Goal: Task Accomplishment & Management: Manage account settings

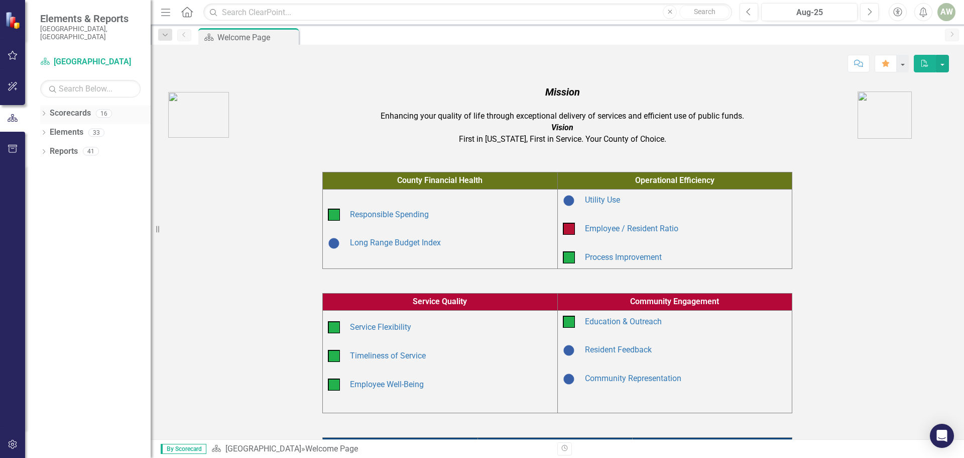
click at [45, 112] on icon "Dropdown" at bounding box center [43, 115] width 7 height 6
click at [50, 148] on icon "Dropdown" at bounding box center [49, 151] width 8 height 6
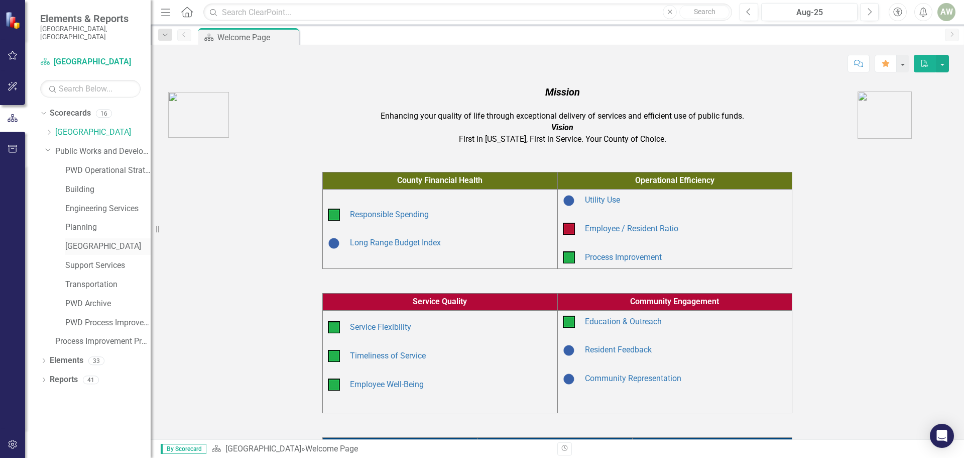
click at [89, 241] on link "[GEOGRAPHIC_DATA]" at bounding box center [107, 247] width 85 height 12
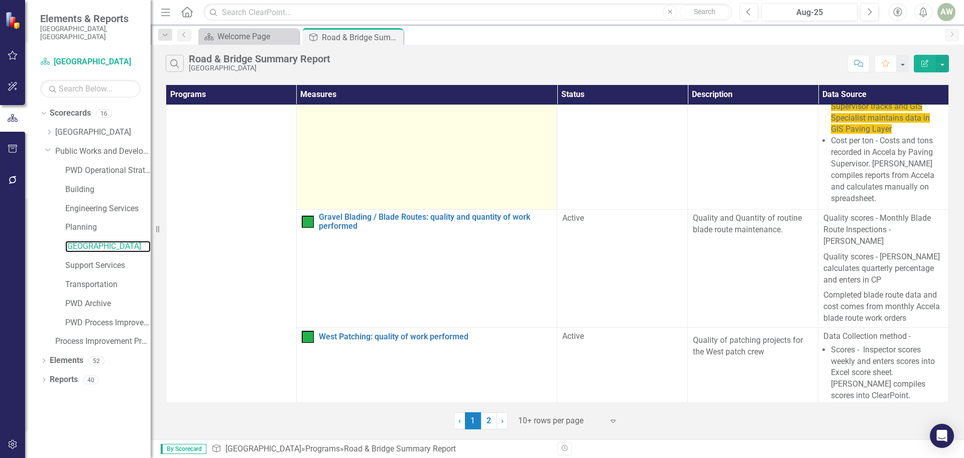
scroll to position [100, 0]
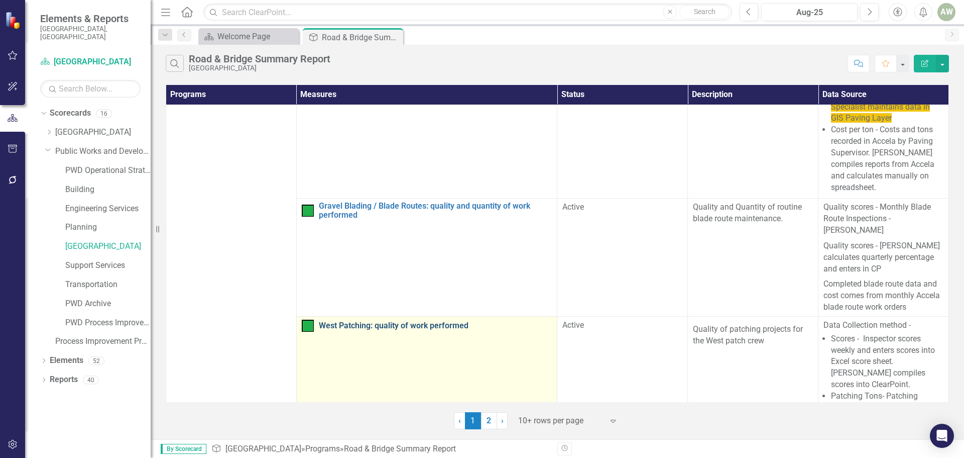
click at [397, 321] on link "West Patching: quality of work performed" at bounding box center [436, 325] width 234 height 9
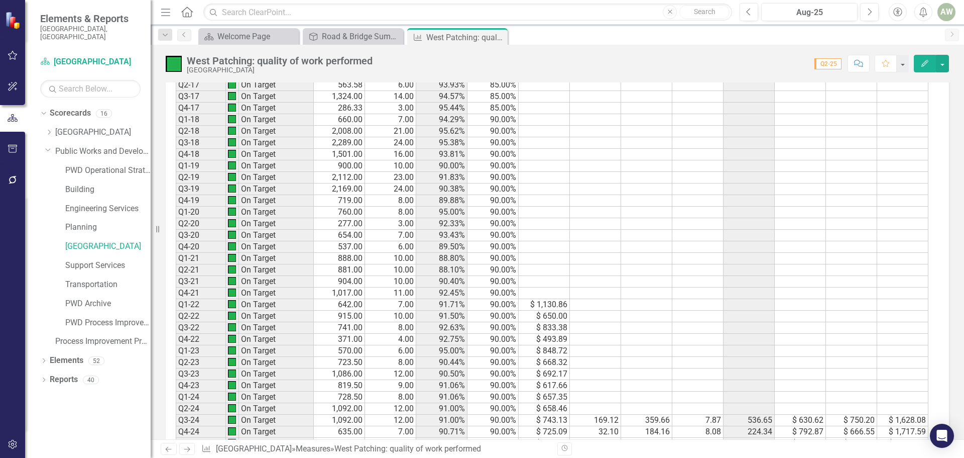
scroll to position [1507, 0]
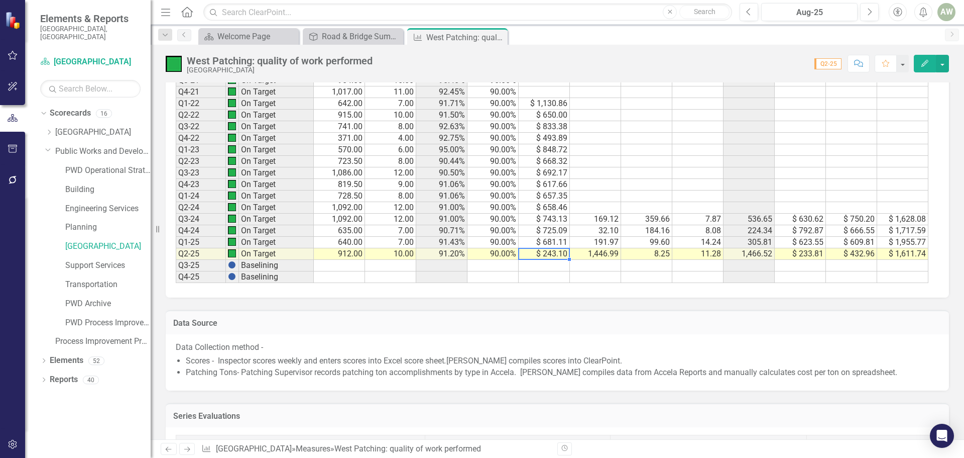
click at [548, 254] on td "$ 243.10" at bounding box center [544, 254] width 51 height 12
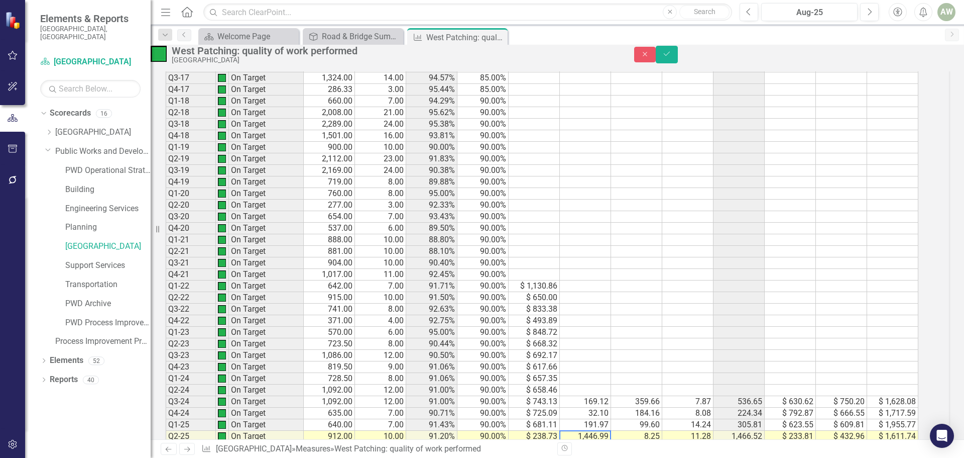
scroll to position [1457, 0]
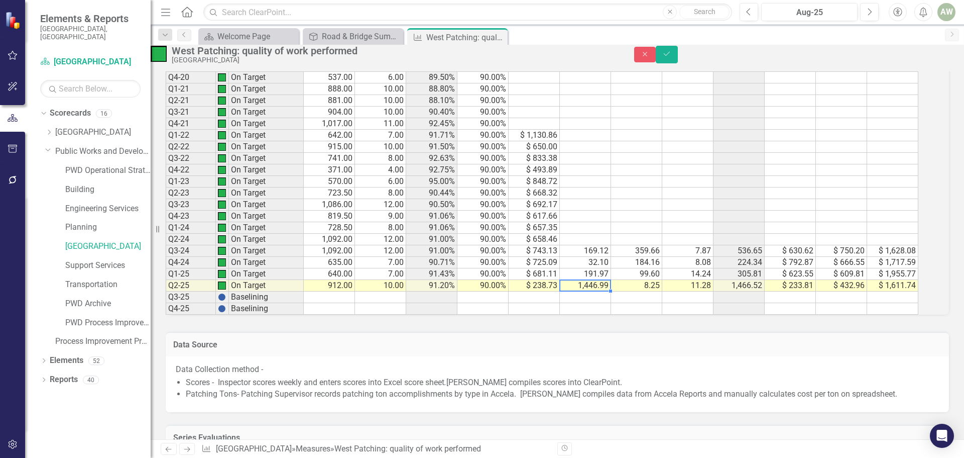
click at [591, 291] on td "1,446.99" at bounding box center [585, 286] width 51 height 12
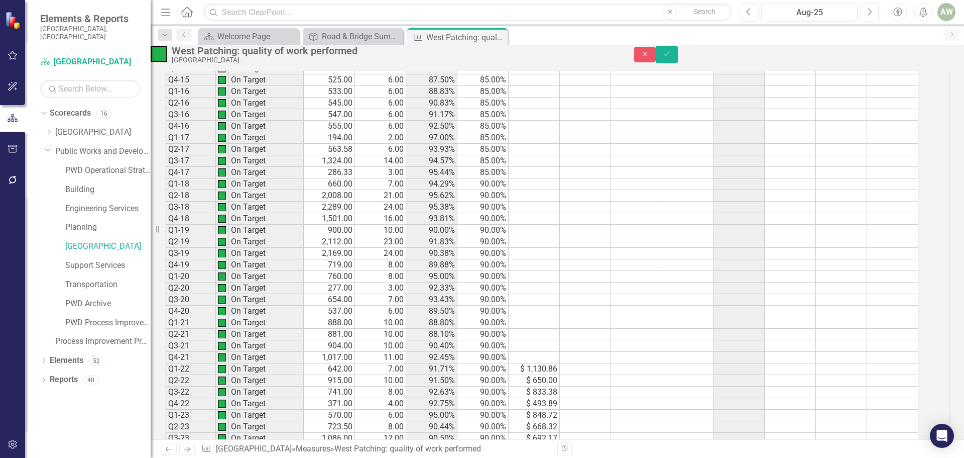
scroll to position [1306, 0]
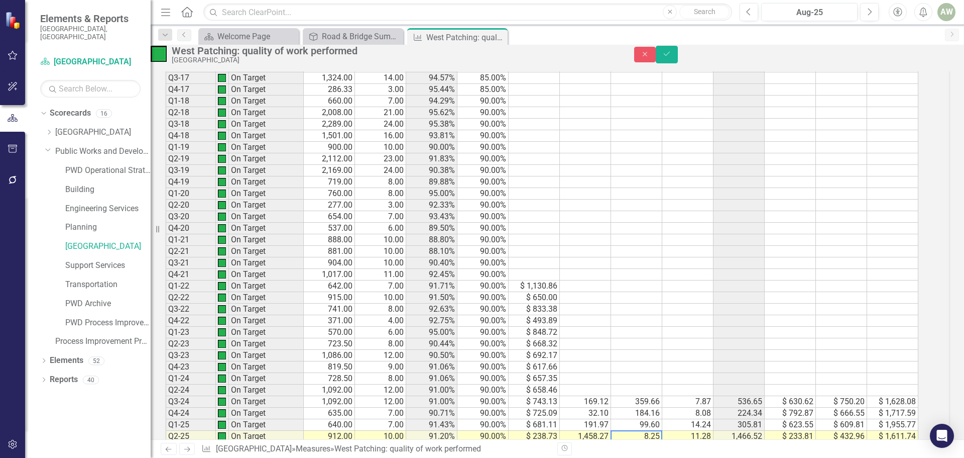
type textarea "8.25"
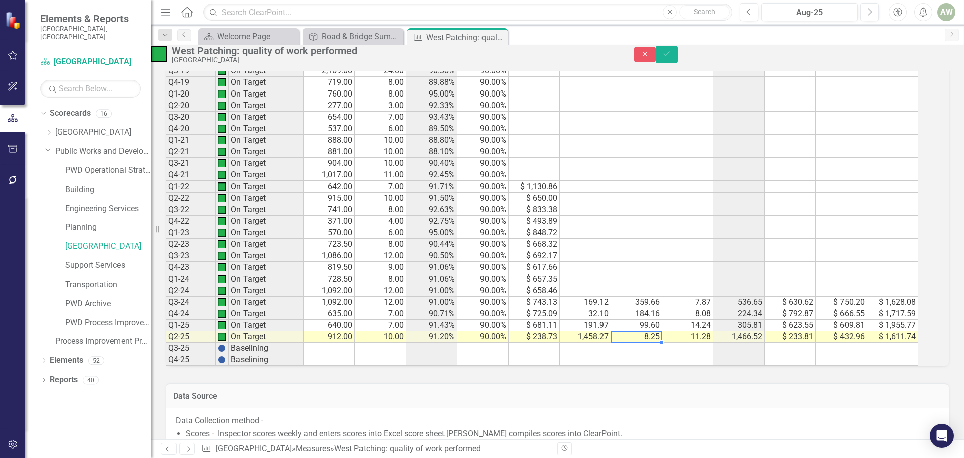
scroll to position [1406, 0]
click at [687, 330] on td "14.24" at bounding box center [688, 324] width 51 height 12
click at [692, 342] on td "11.28" at bounding box center [688, 336] width 51 height 12
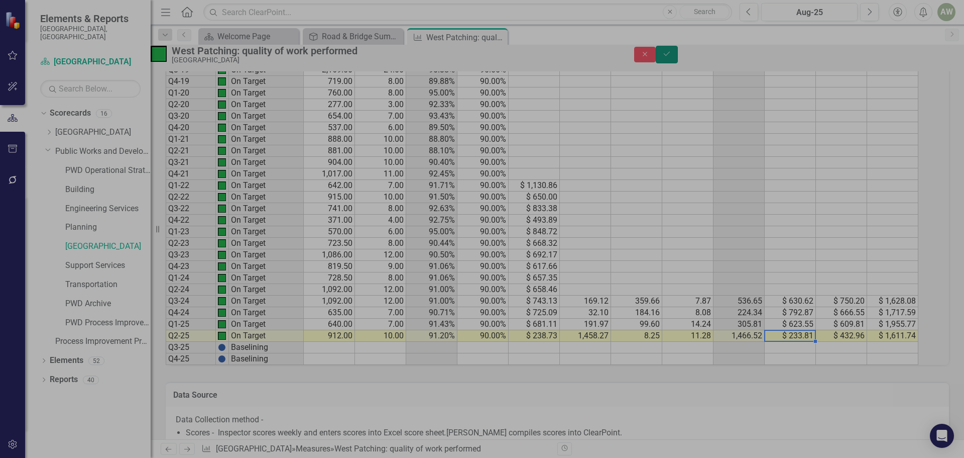
click at [678, 59] on button "Save" at bounding box center [667, 55] width 22 height 18
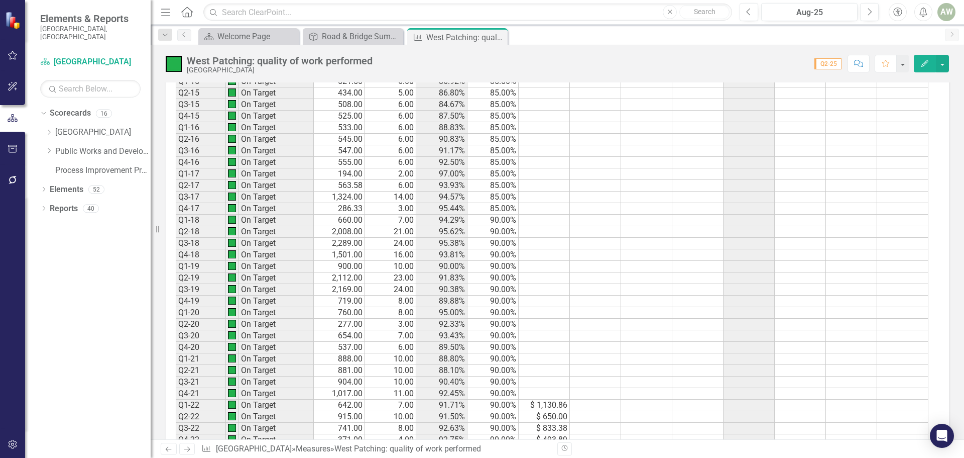
scroll to position [1457, 0]
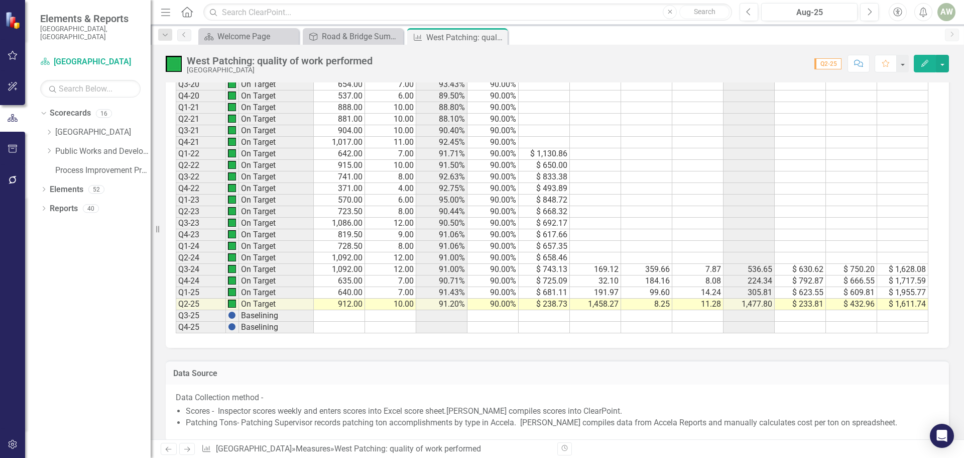
click at [598, 300] on td "1,458.27" at bounding box center [595, 304] width 51 height 12
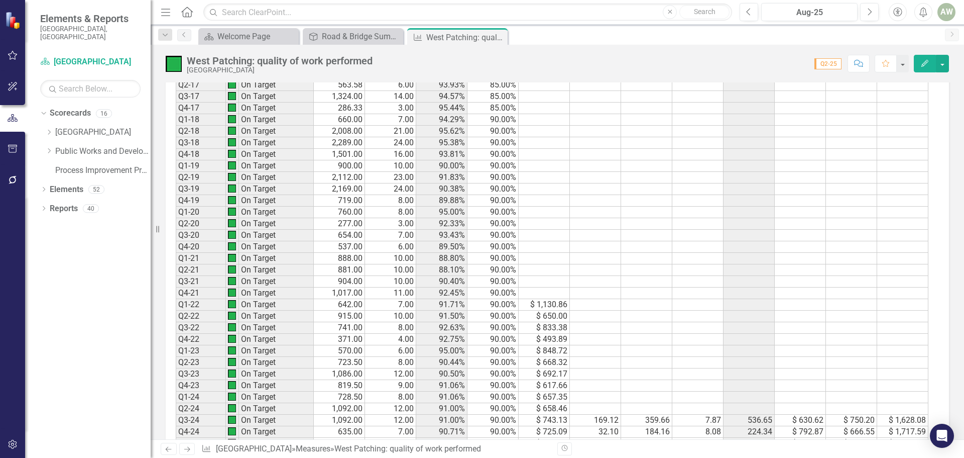
scroll to position [1557, 0]
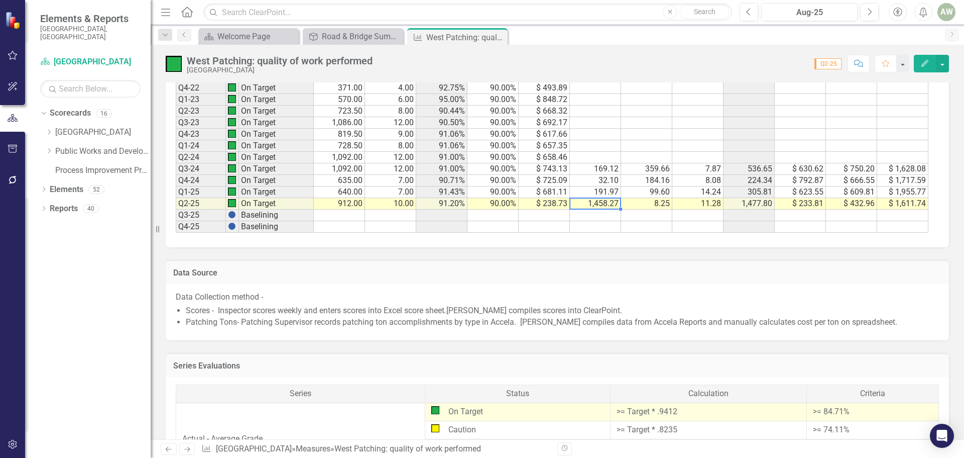
click at [586, 202] on td "1,458.27" at bounding box center [595, 204] width 51 height 12
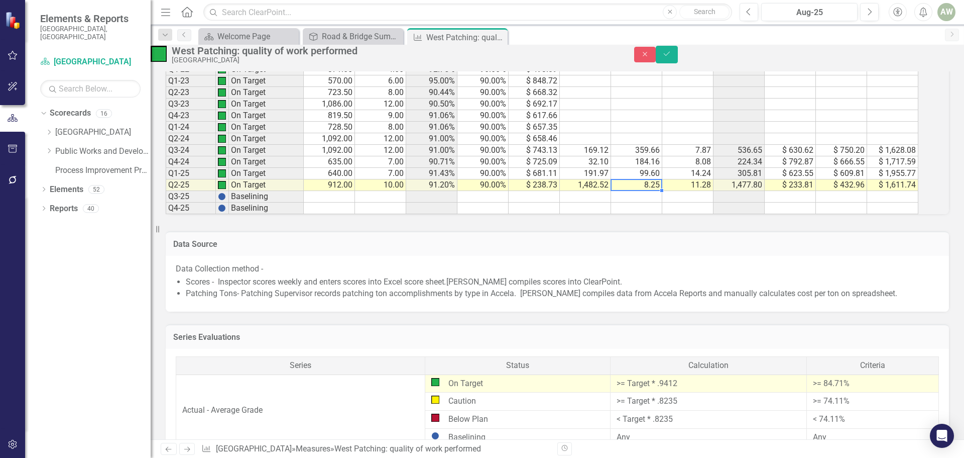
type textarea "8.25"
click at [672, 57] on icon "Save" at bounding box center [667, 53] width 9 height 7
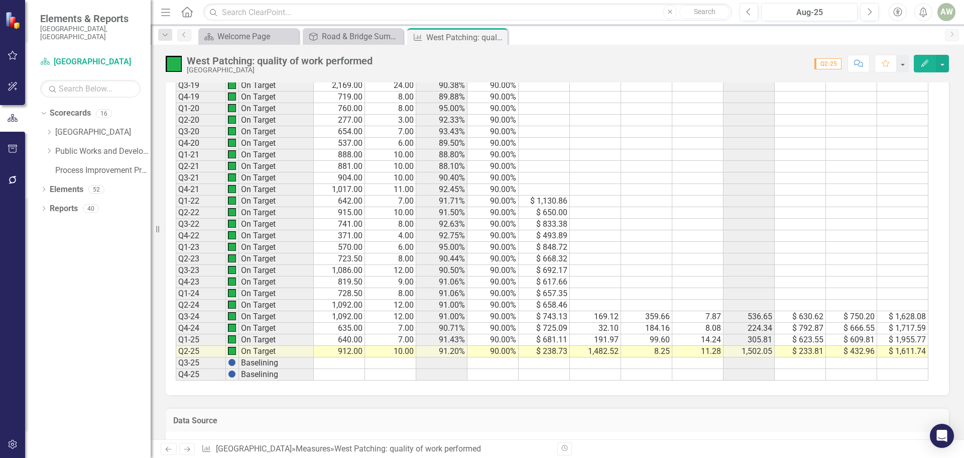
scroll to position [1457, 0]
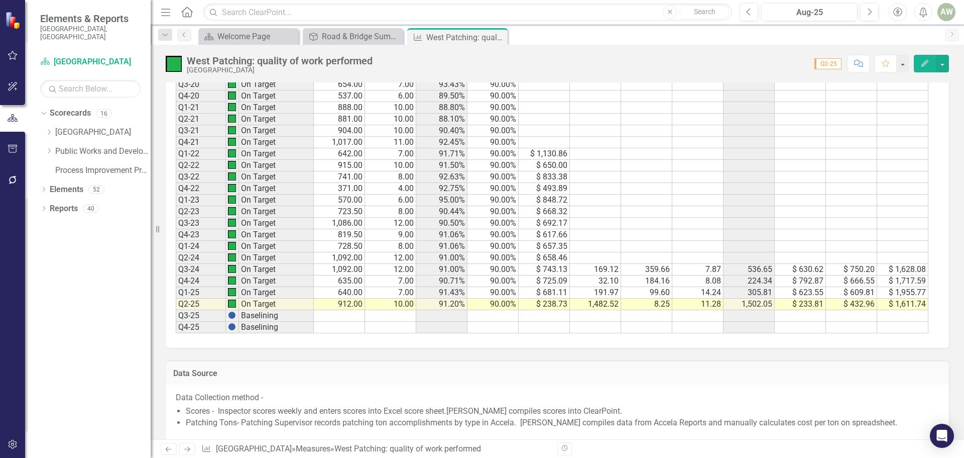
click at [607, 305] on td "1,482.52" at bounding box center [595, 304] width 51 height 12
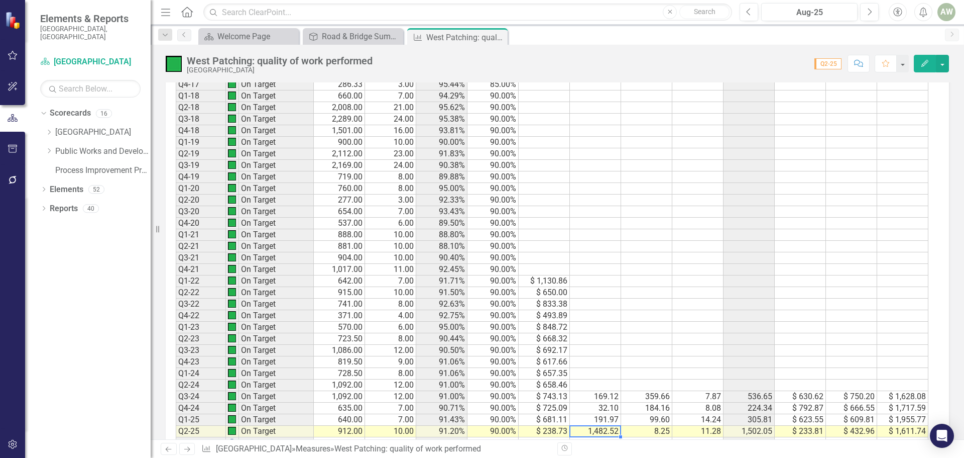
scroll to position [1507, 0]
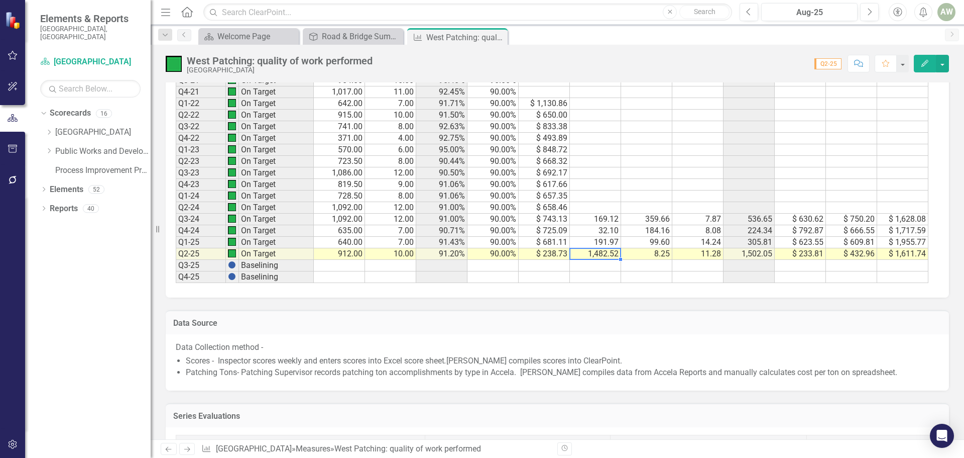
click at [602, 254] on td "1,482.52" at bounding box center [595, 254] width 51 height 12
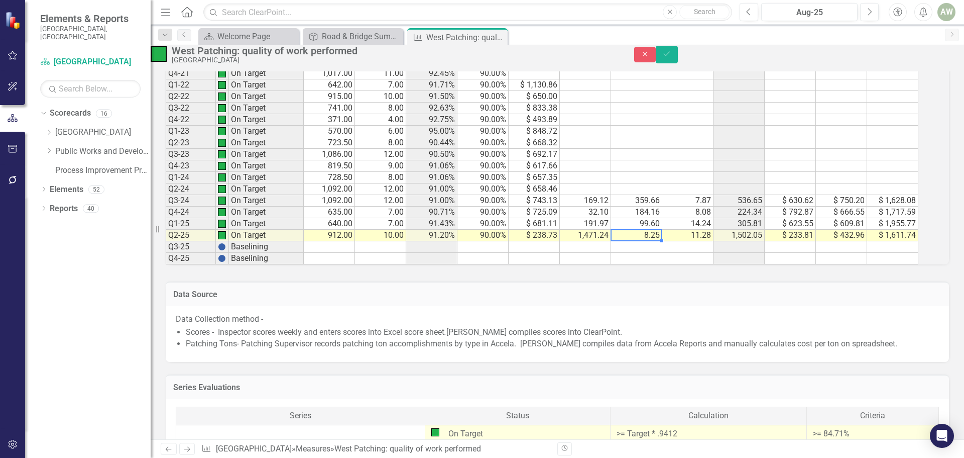
type textarea "8.25"
click at [672, 57] on icon "Save" at bounding box center [667, 53] width 9 height 7
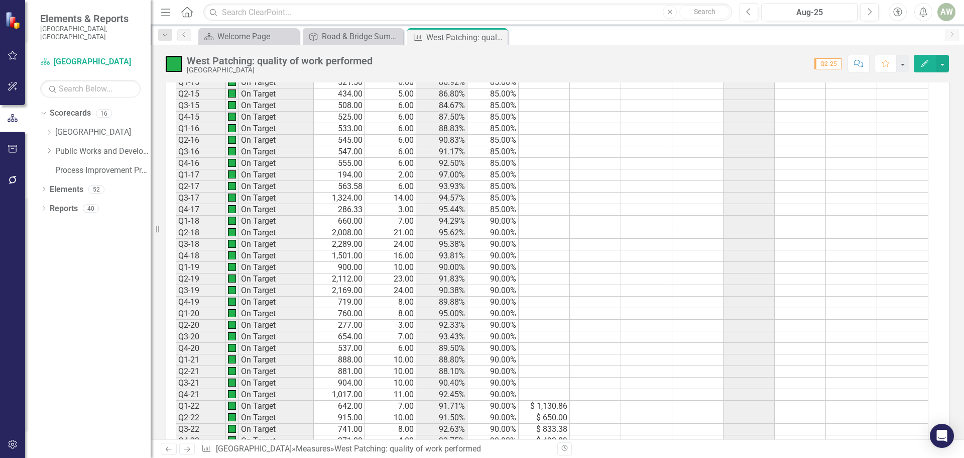
scroll to position [1206, 0]
click at [593, 279] on td at bounding box center [595, 278] width 51 height 12
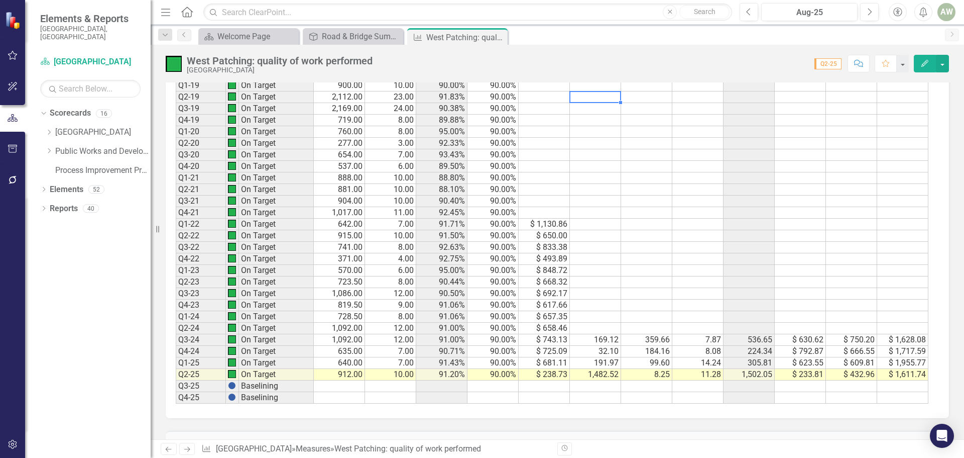
scroll to position [1457, 0]
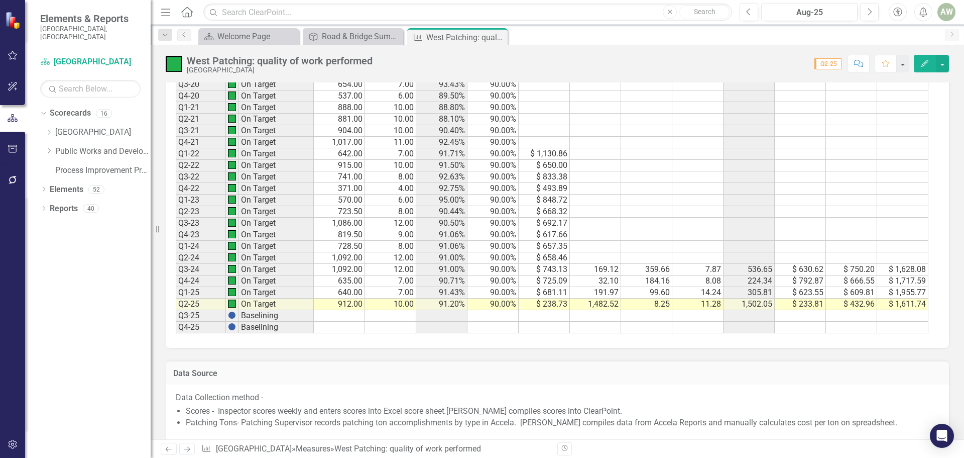
click at [600, 305] on td "1,482.52" at bounding box center [595, 304] width 51 height 12
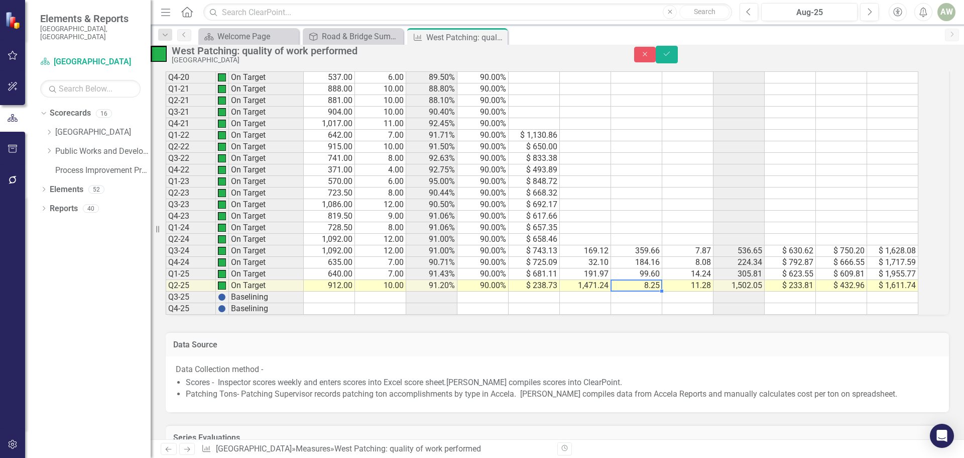
type textarea "8.25"
click at [678, 63] on button "Save" at bounding box center [667, 55] width 22 height 18
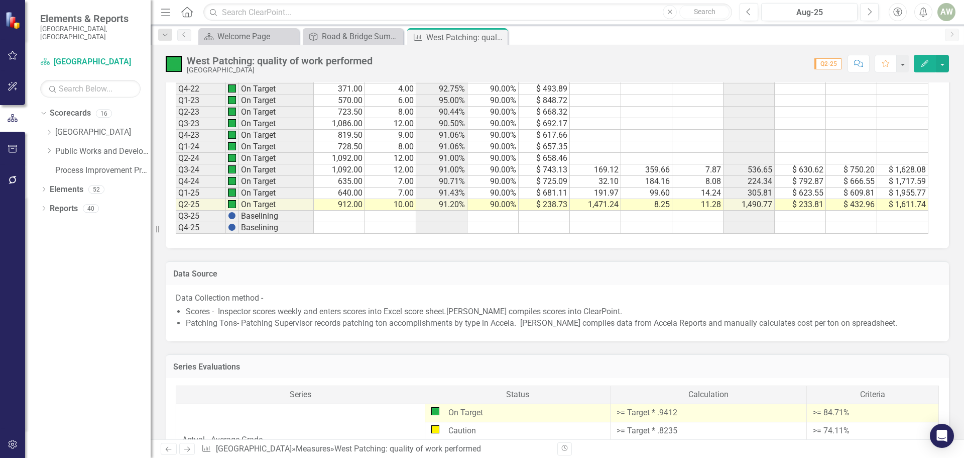
scroll to position [1557, 0]
click at [814, 200] on td "$ 233.81" at bounding box center [800, 204] width 51 height 12
click at [810, 205] on td "$ 233.81" at bounding box center [800, 204] width 51 height 12
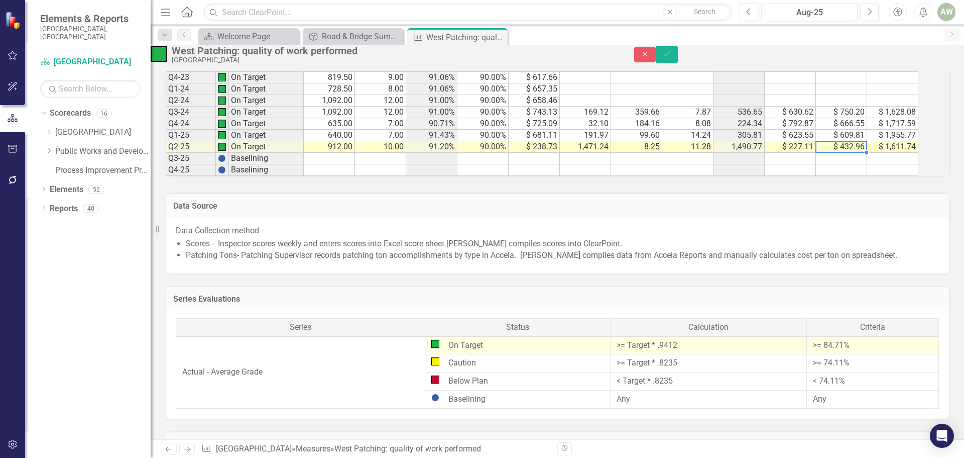
scroll to position [1607, 0]
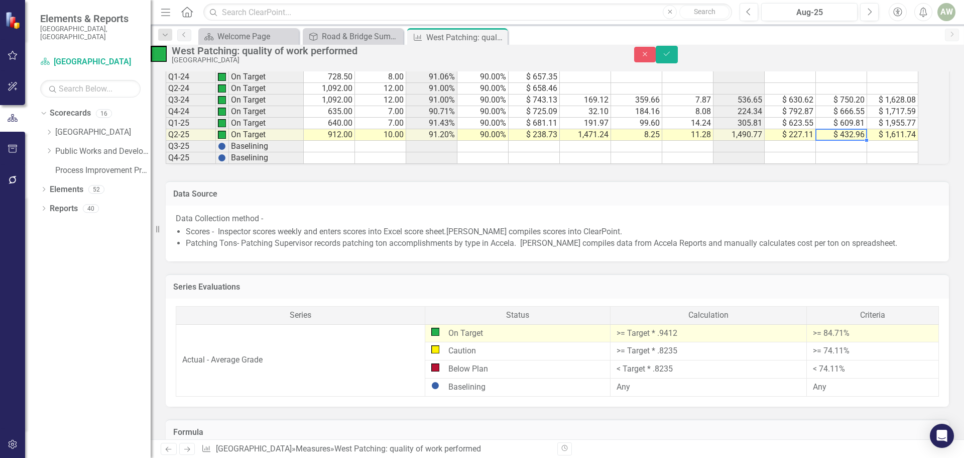
type textarea "432.96"
click at [901, 141] on td "$ 1,611.74" at bounding box center [892, 135] width 51 height 12
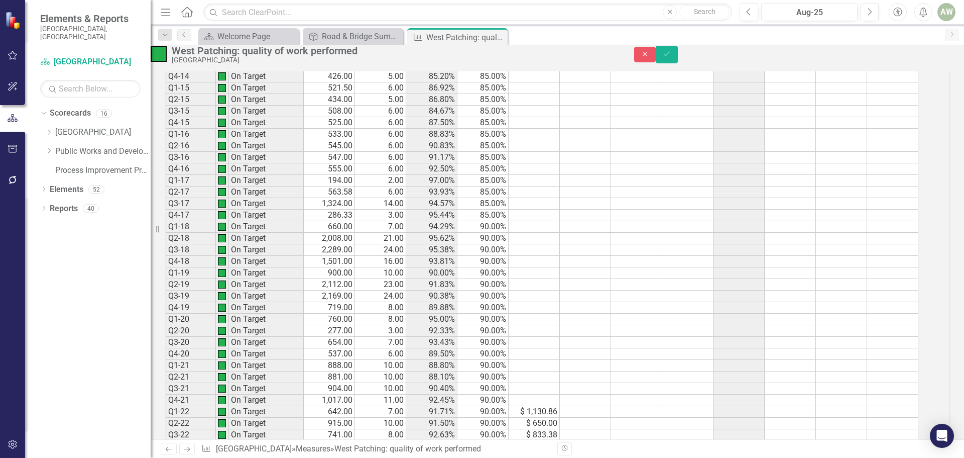
scroll to position [1055, 0]
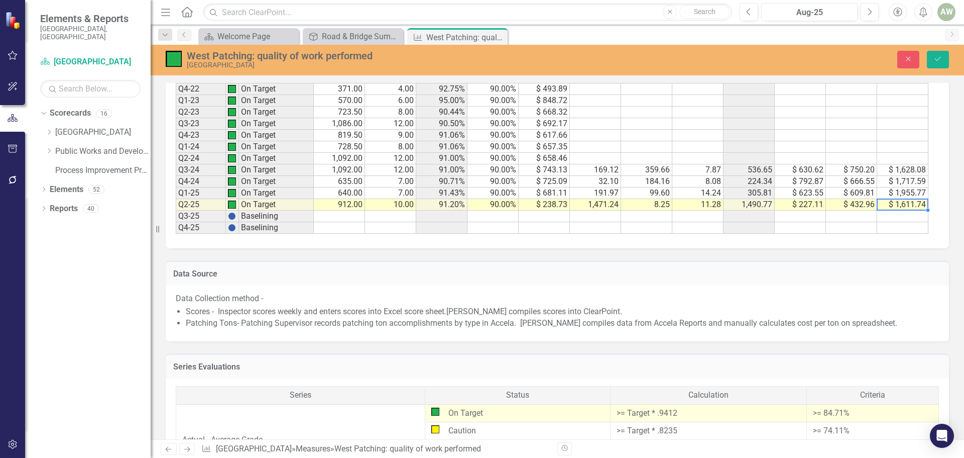
scroll to position [1557, 0]
click at [939, 58] on icon "Save" at bounding box center [938, 58] width 9 height 7
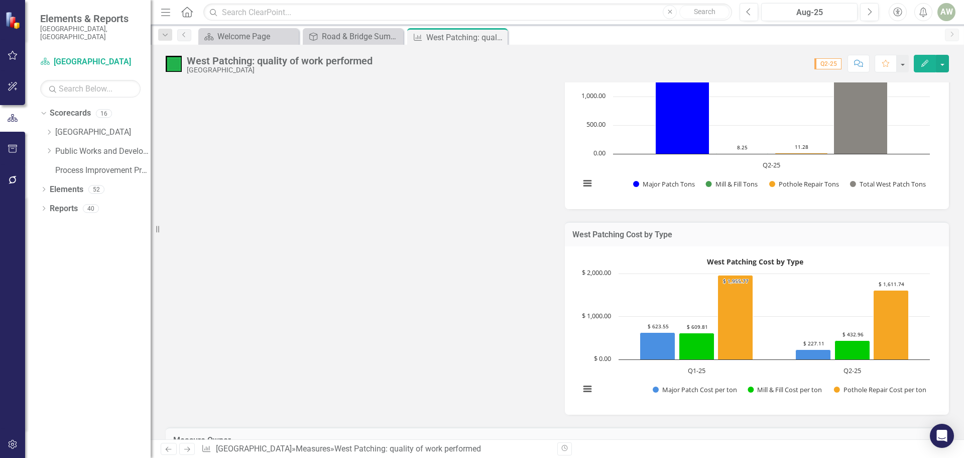
scroll to position [289, 0]
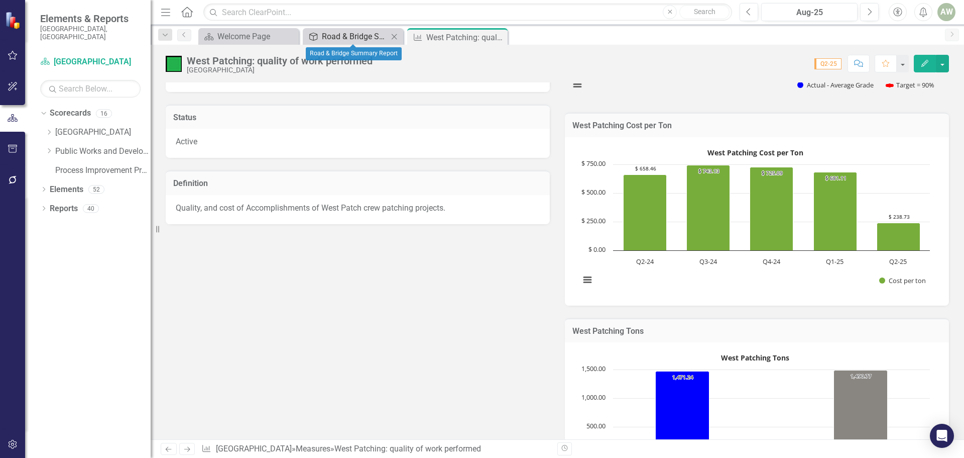
click at [340, 39] on div "Road & Bridge Summary Report" at bounding box center [355, 36] width 66 height 13
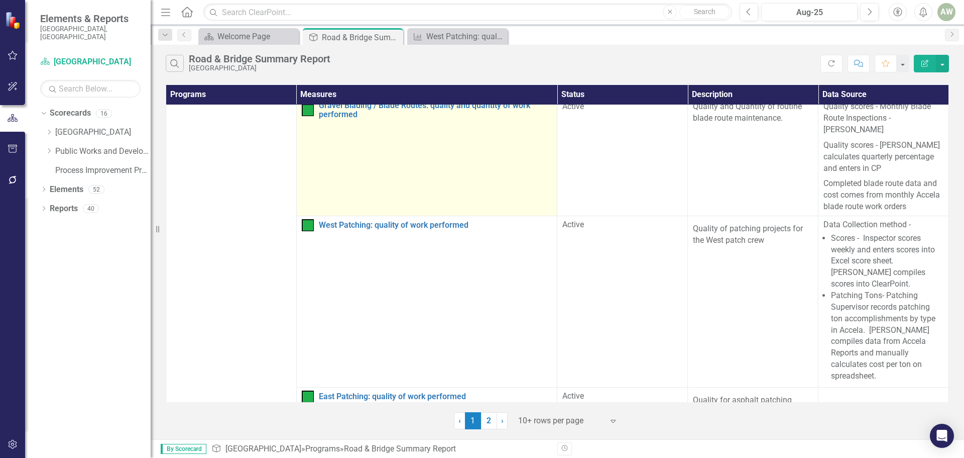
scroll to position [352, 0]
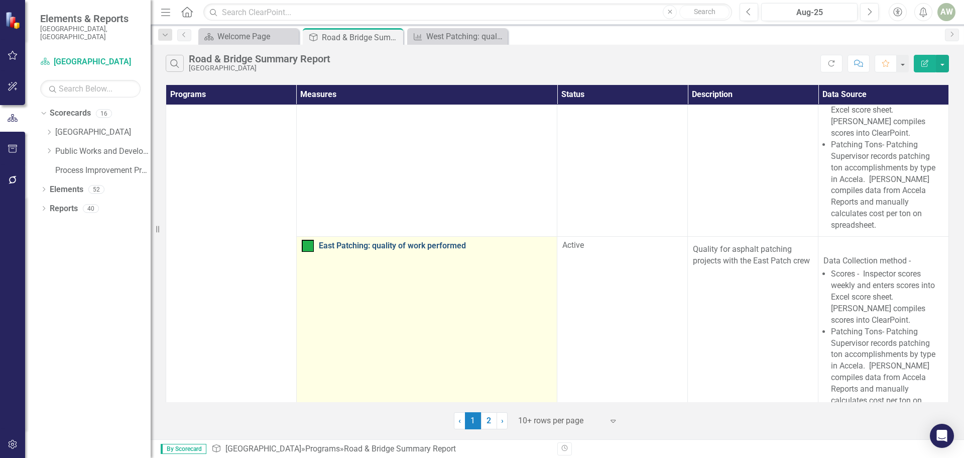
click at [375, 241] on link "East Patching: quality of work performed" at bounding box center [436, 245] width 234 height 9
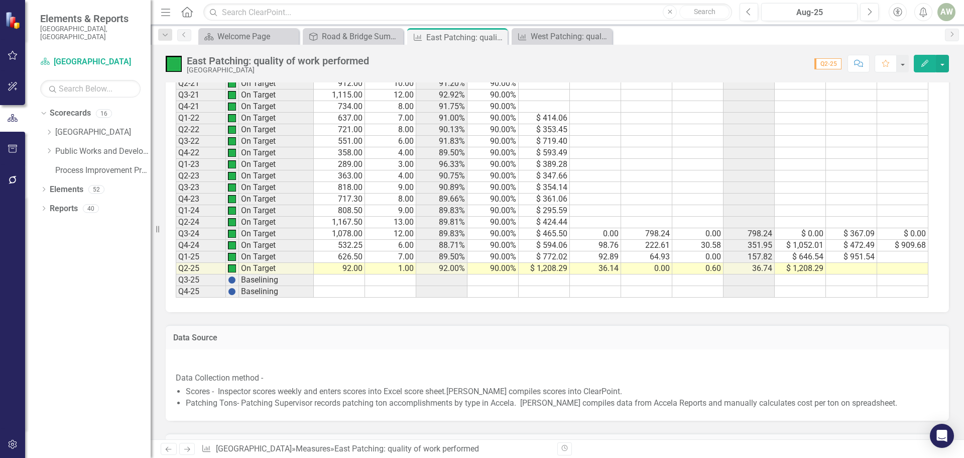
scroll to position [1507, 0]
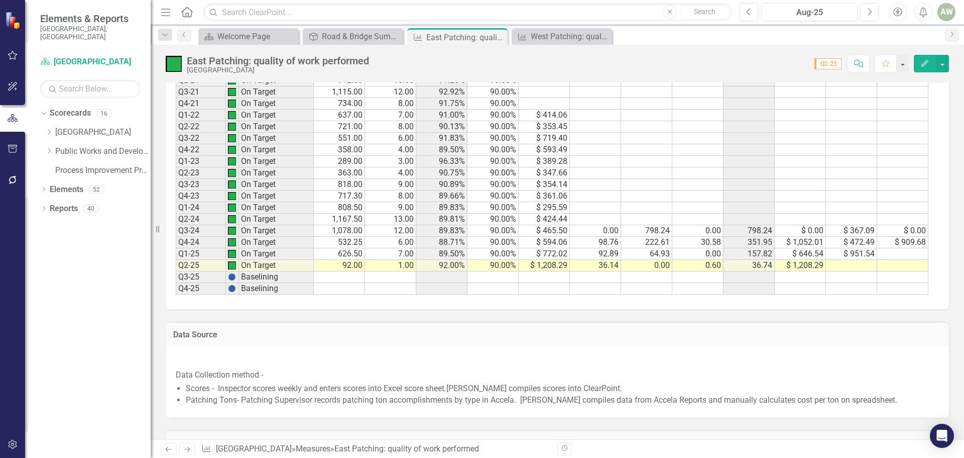
click at [607, 271] on td "36.14" at bounding box center [595, 266] width 51 height 12
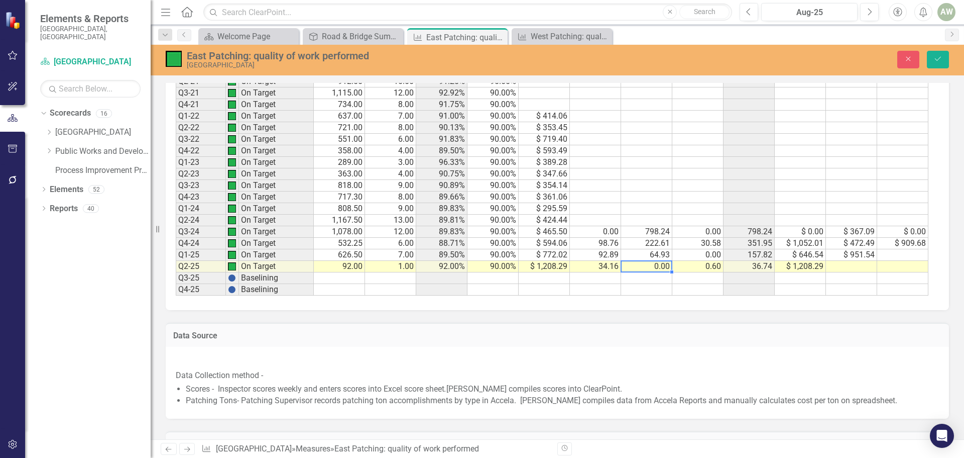
type textarea "0"
click at [939, 62] on icon "Save" at bounding box center [938, 58] width 9 height 7
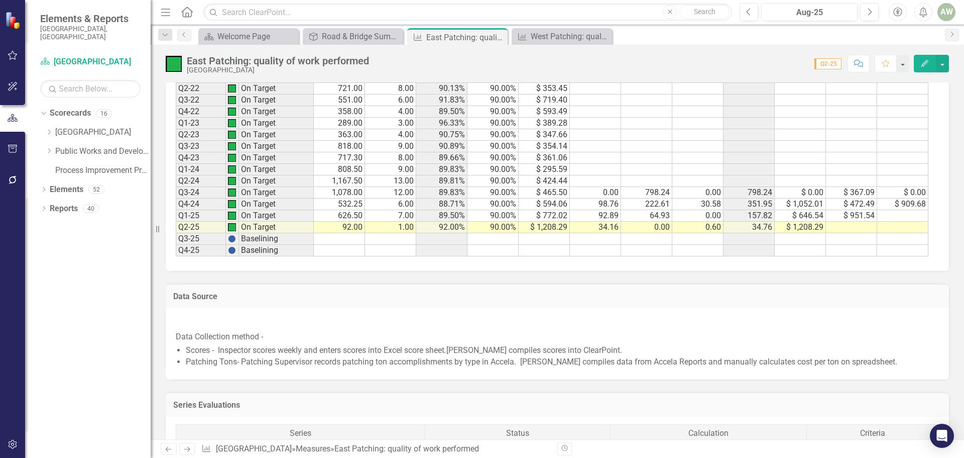
scroll to position [1557, 0]
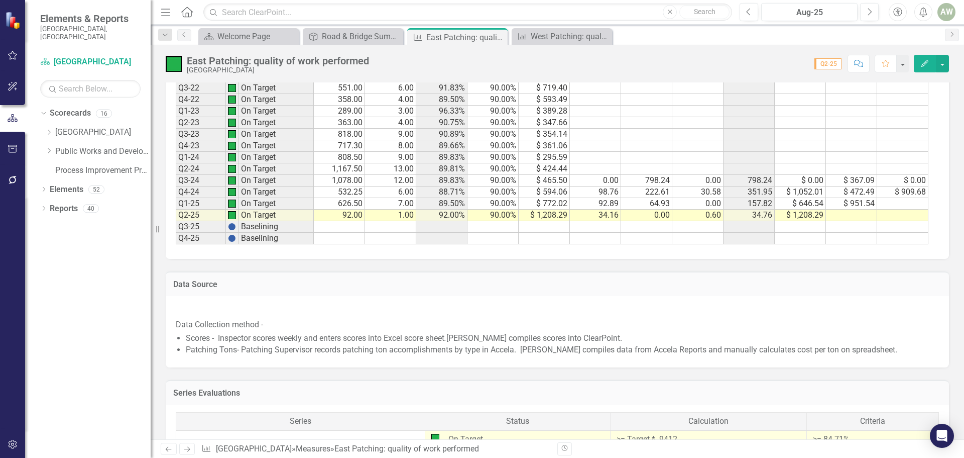
click at [701, 221] on td "0.60" at bounding box center [698, 215] width 51 height 12
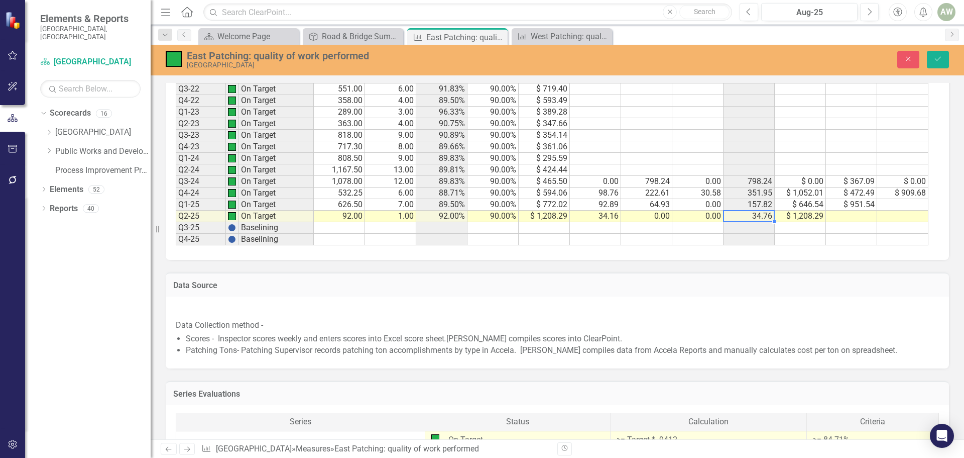
click at [791, 219] on td "$ 1,208.29" at bounding box center [800, 216] width 51 height 12
type textarea "1278.33"
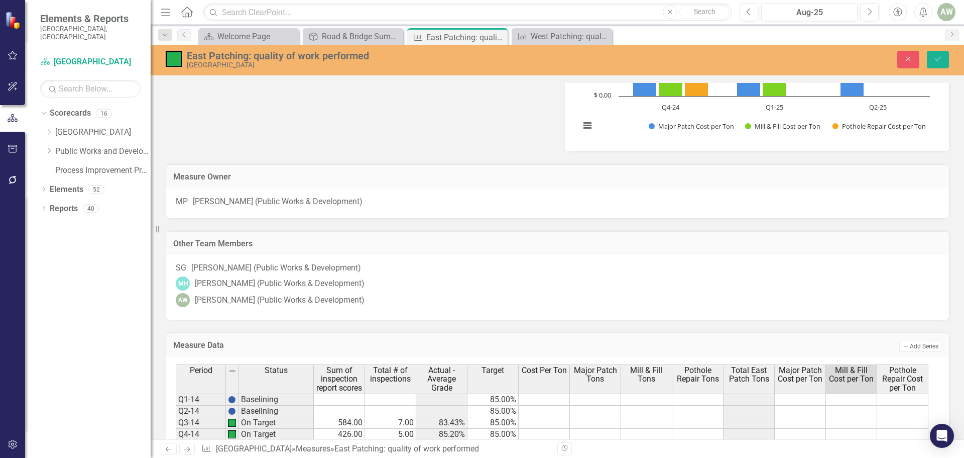
scroll to position [603, 0]
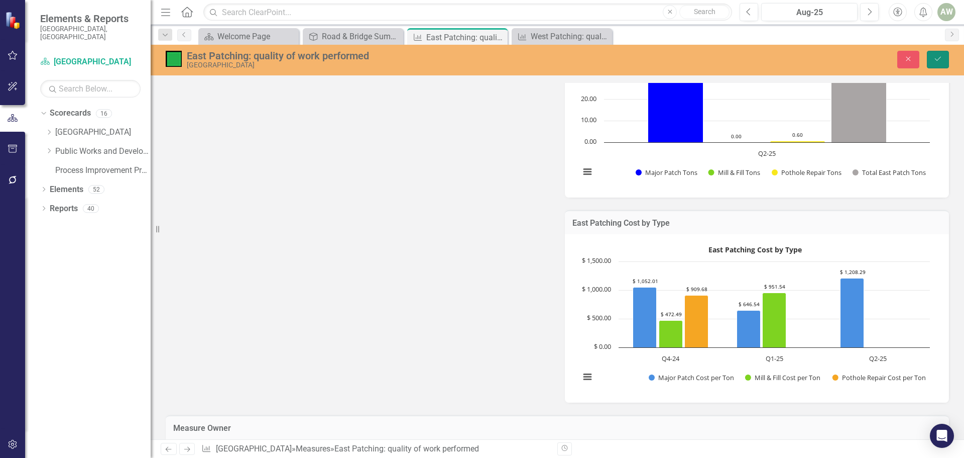
click at [938, 54] on button "Save" at bounding box center [938, 60] width 22 height 18
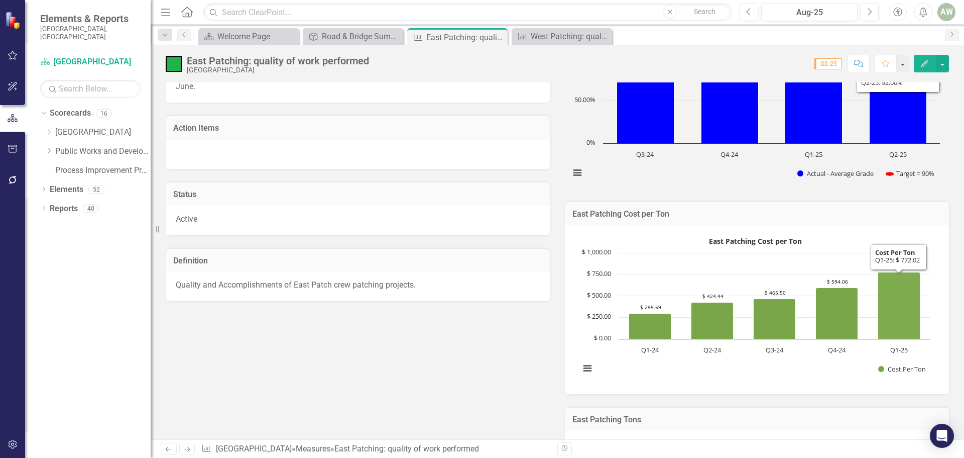
scroll to position [301, 0]
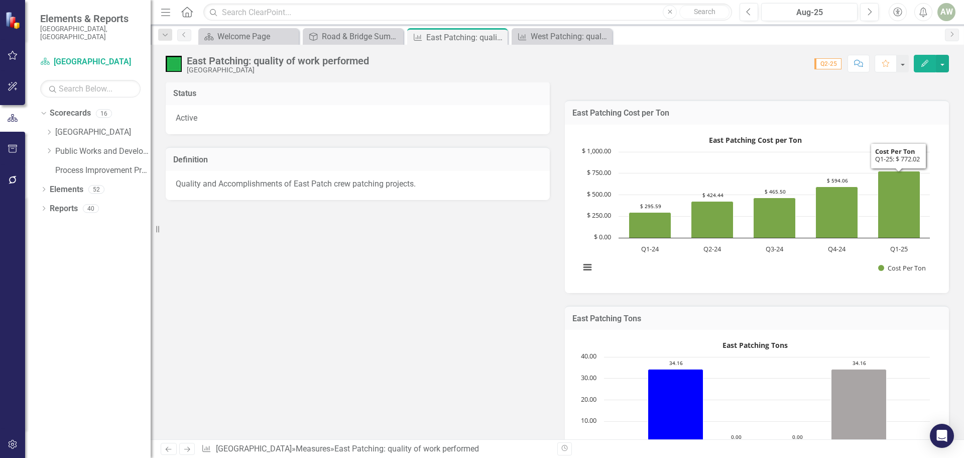
click at [862, 118] on td "East Patching Cost per Ton" at bounding box center [757, 113] width 369 height 13
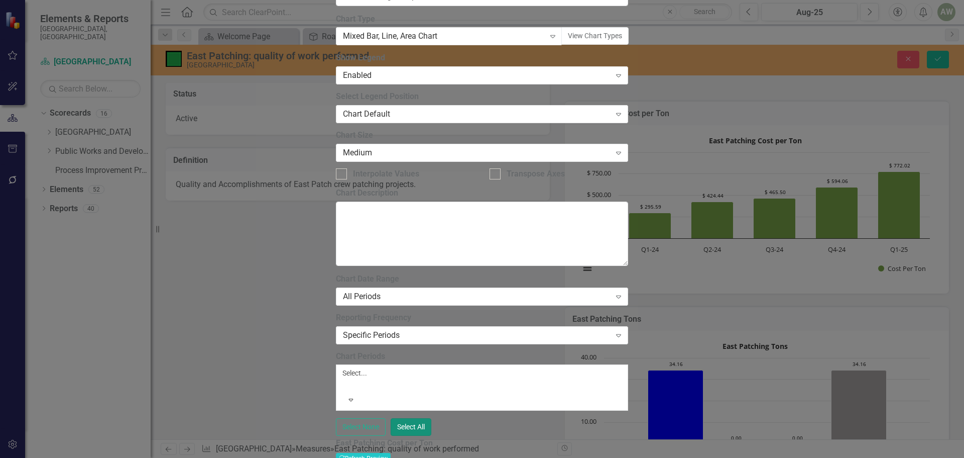
click at [431, 418] on button "Select All" at bounding box center [411, 427] width 41 height 18
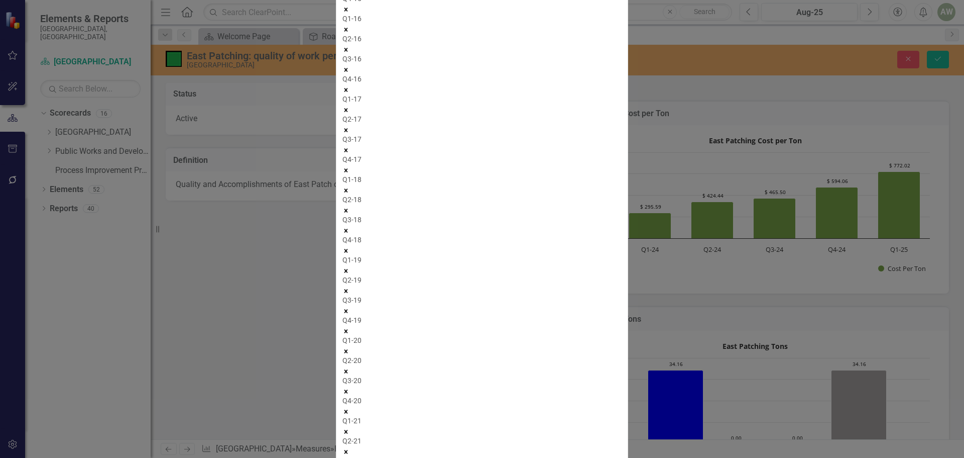
click at [348, 11] on icon "Remove Q2-16" at bounding box center [347, 10] width 4 height 4
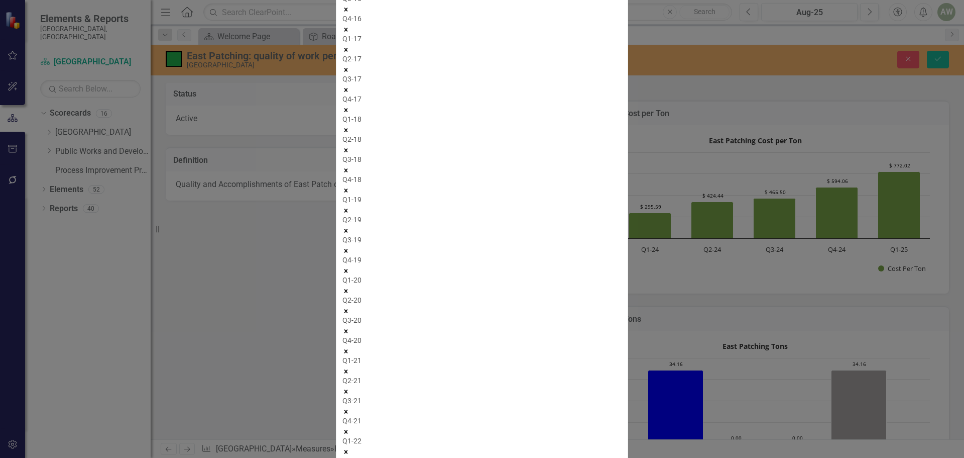
click at [348, 11] on icon "Remove Q3-16" at bounding box center [347, 10] width 4 height 4
click at [348, 21] on icon "Remove Q4-16" at bounding box center [347, 20] width 4 height 4
click at [348, 31] on icon "Remove Q1-17" at bounding box center [347, 30] width 4 height 4
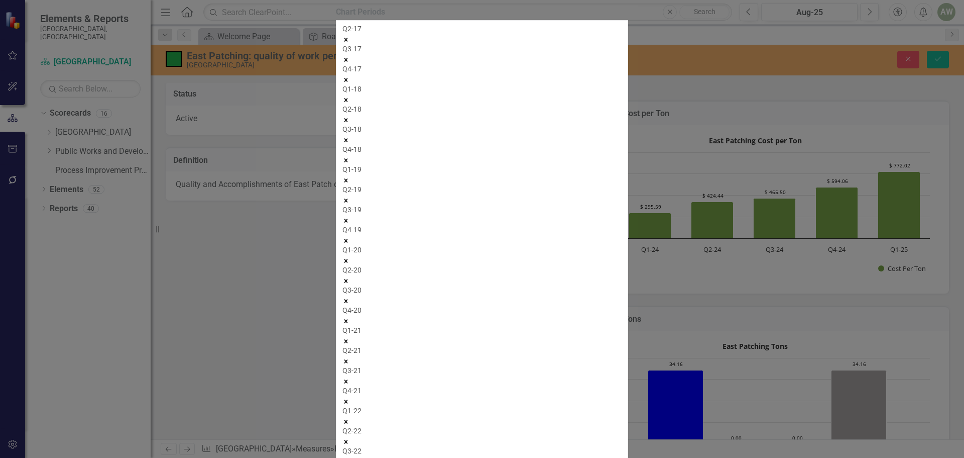
click at [348, 41] on icon "Remove Q2-17" at bounding box center [347, 40] width 4 height 4
click at [348, 61] on icon "Remove Q3-17" at bounding box center [347, 60] width 4 height 4
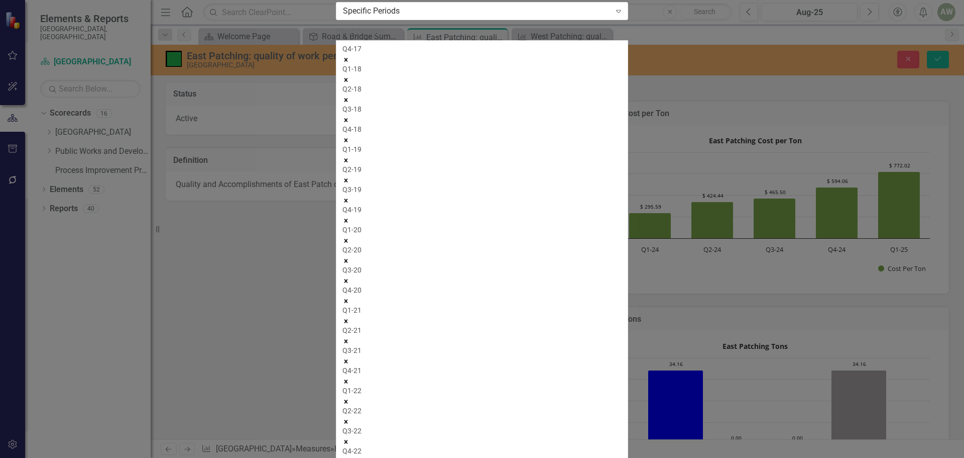
click at [348, 61] on icon "Remove Q4-17" at bounding box center [347, 60] width 4 height 4
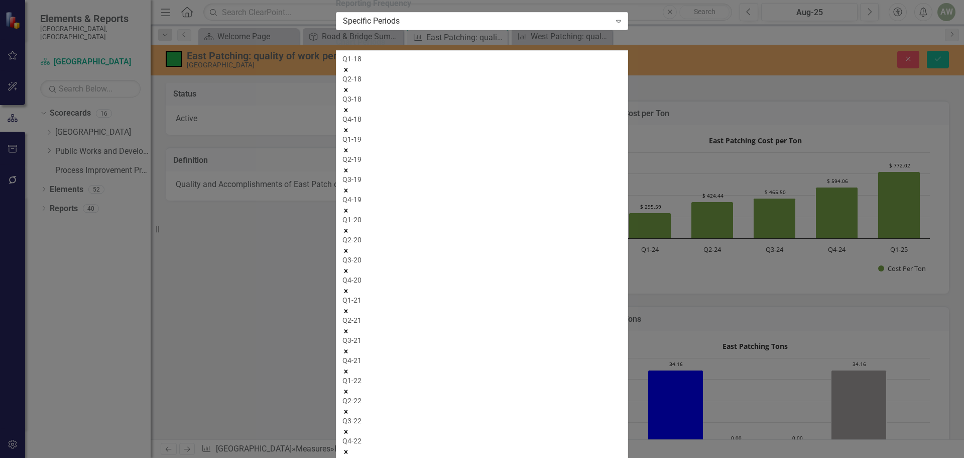
click at [348, 71] on icon "Remove Q1-18" at bounding box center [347, 70] width 4 height 4
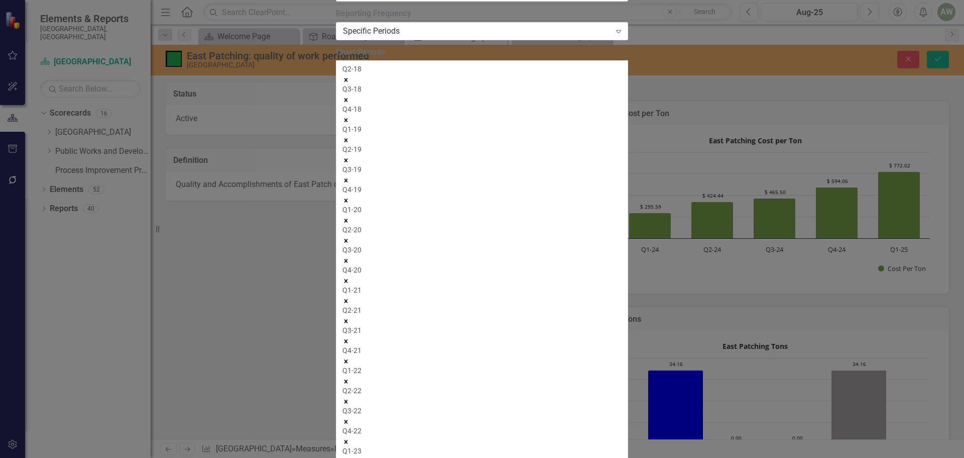
click at [348, 81] on icon "Remove Q2-18" at bounding box center [347, 80] width 4 height 4
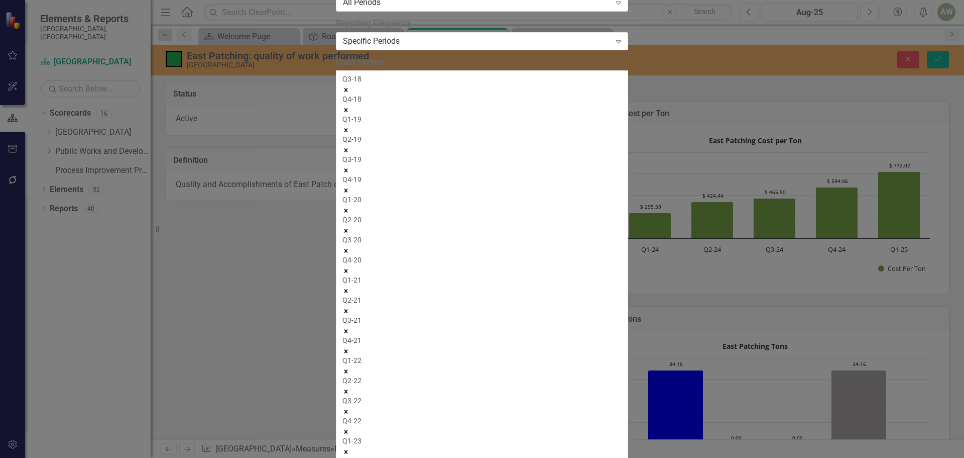
click at [348, 91] on icon "Remove Q3-18" at bounding box center [347, 90] width 4 height 4
click at [348, 112] on icon "Remove Q4-18" at bounding box center [347, 110] width 4 height 4
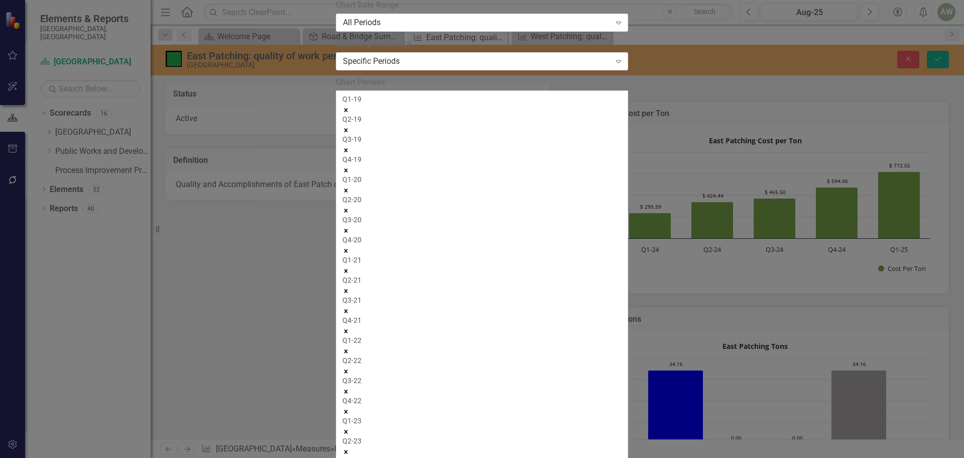
click at [348, 112] on icon "Remove Q1-19" at bounding box center [347, 110] width 4 height 4
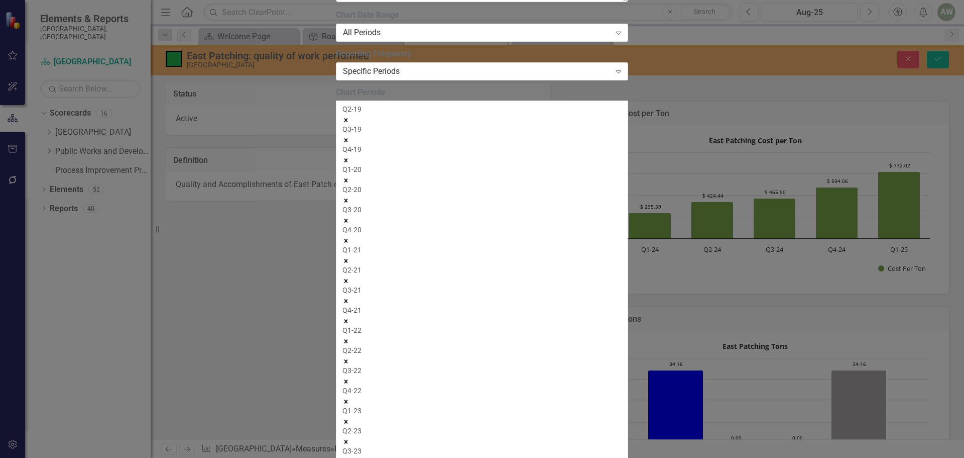
click at [348, 122] on icon "Remove Q2-19" at bounding box center [347, 120] width 4 height 4
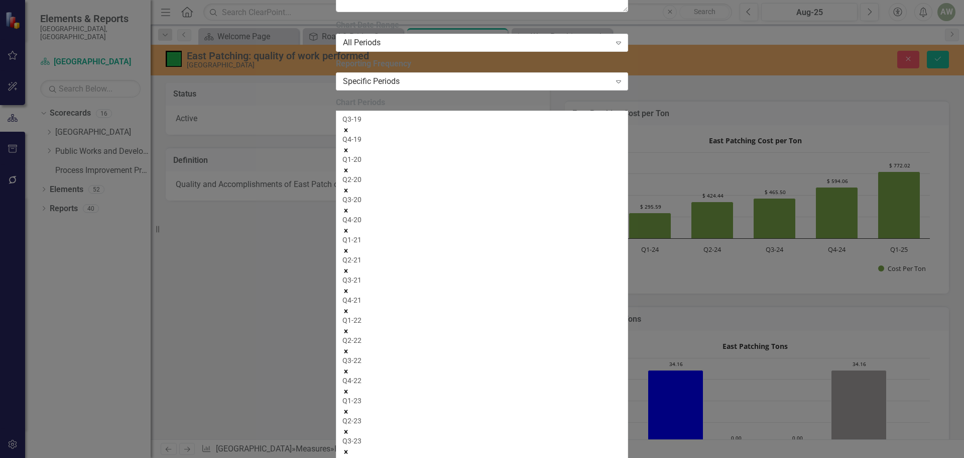
click at [348, 132] on icon "Remove Q3-19" at bounding box center [347, 130] width 4 height 4
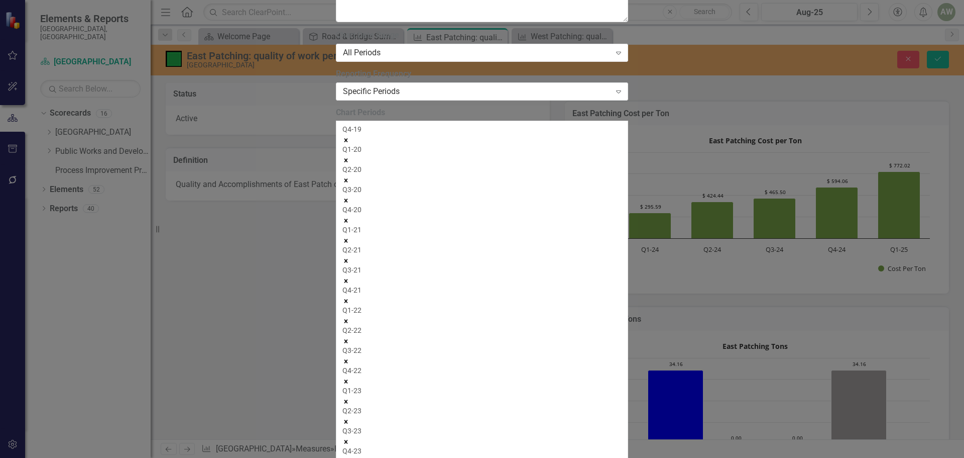
click at [348, 138] on icon "Remove Q4-19" at bounding box center [347, 140] width 4 height 4
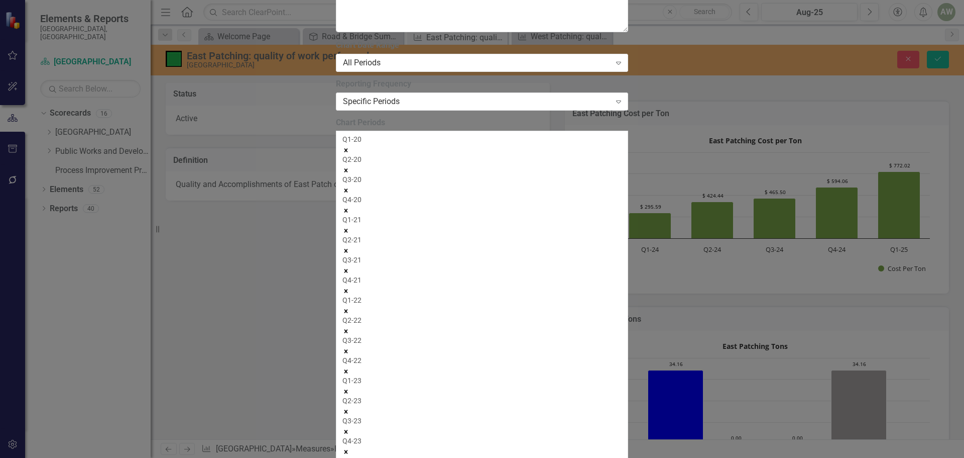
click at [348, 148] on icon "Remove Q1-20" at bounding box center [347, 150] width 4 height 4
click at [348, 168] on icon "Remove Q2-20" at bounding box center [347, 170] width 4 height 4
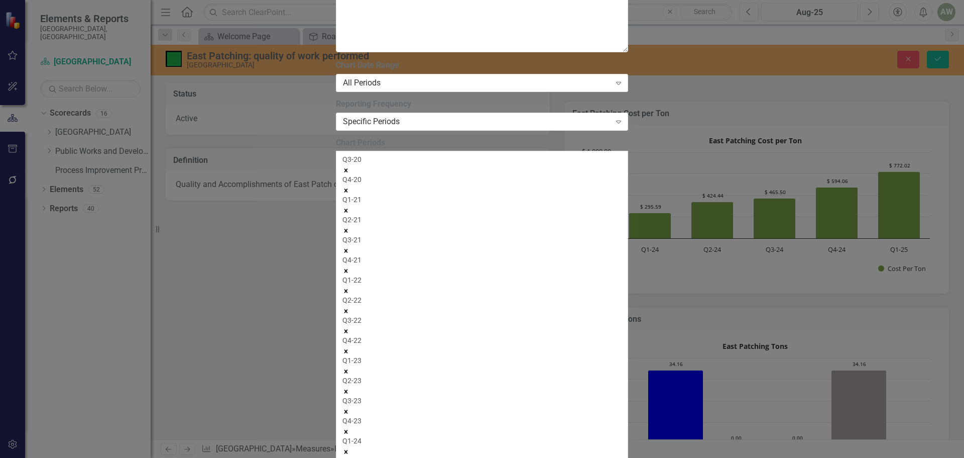
click at [348, 168] on icon "Remove Q3-20" at bounding box center [347, 170] width 4 height 4
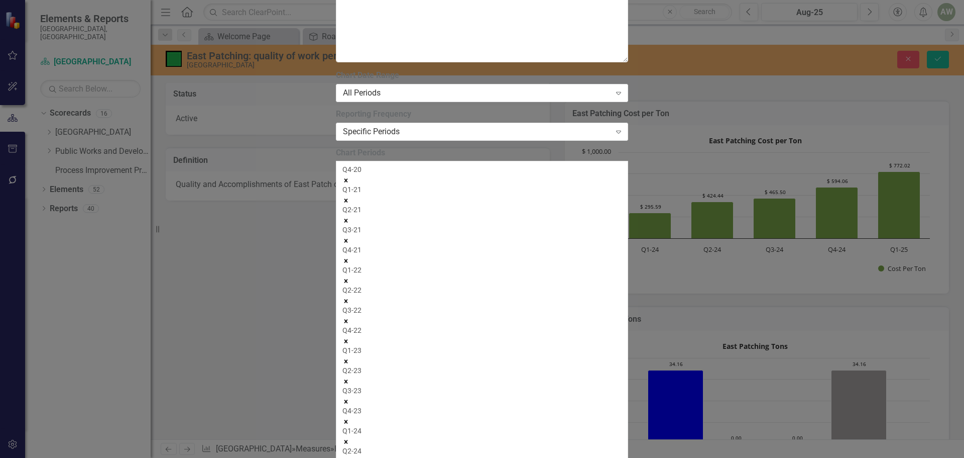
click at [348, 178] on icon "Remove Q4-20" at bounding box center [347, 180] width 4 height 4
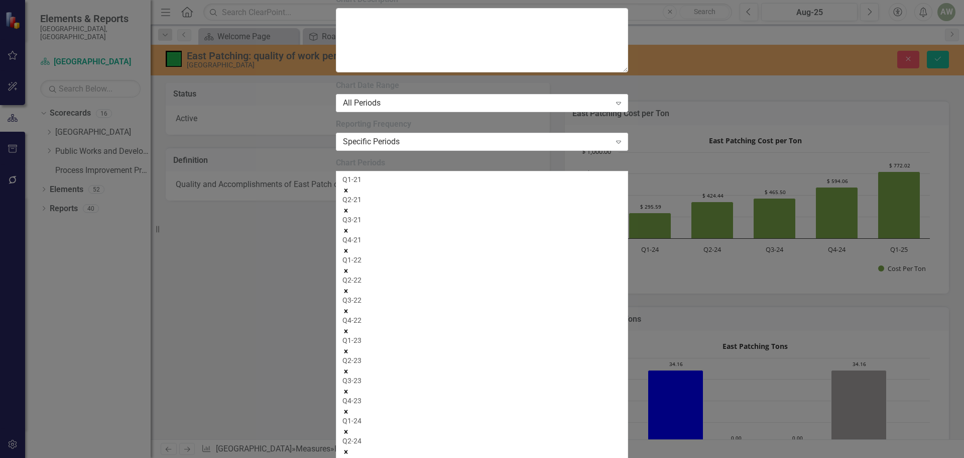
click at [348, 188] on icon "Remove Q1-21" at bounding box center [347, 190] width 4 height 4
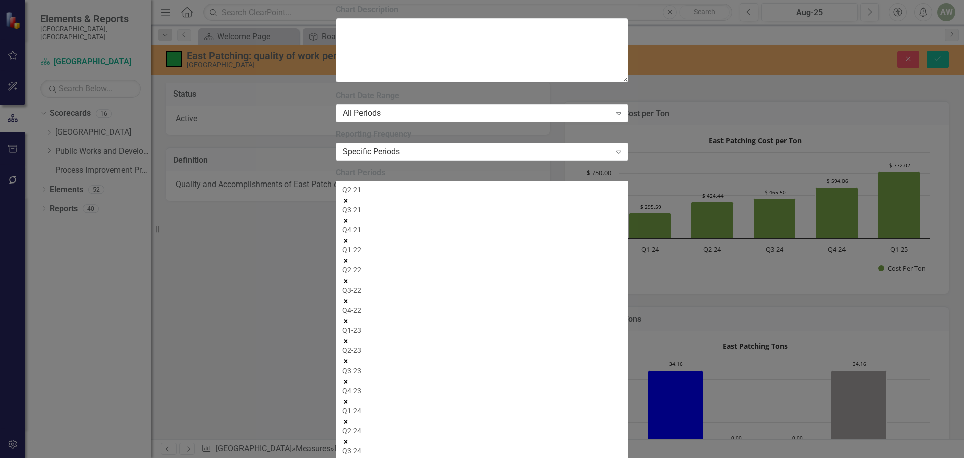
click at [348, 198] on icon "Remove Q2-21" at bounding box center [347, 200] width 4 height 4
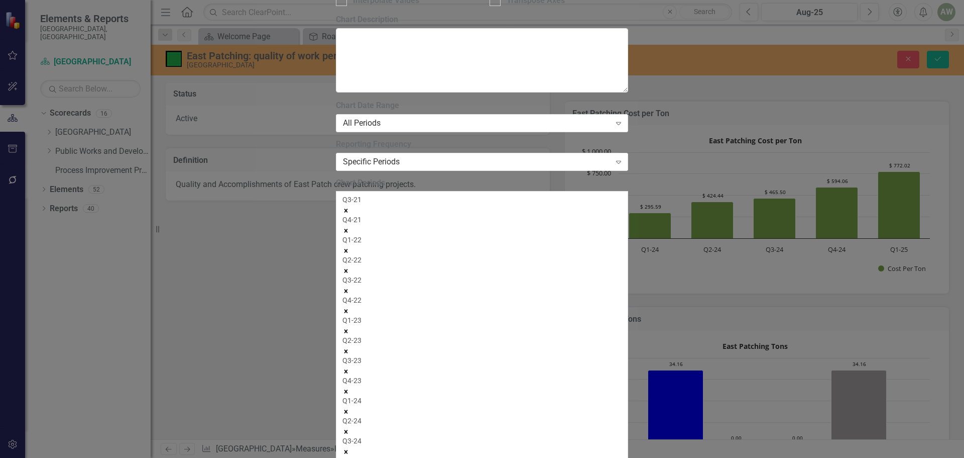
click at [348, 208] on icon "Remove Q3-21" at bounding box center [347, 210] width 4 height 4
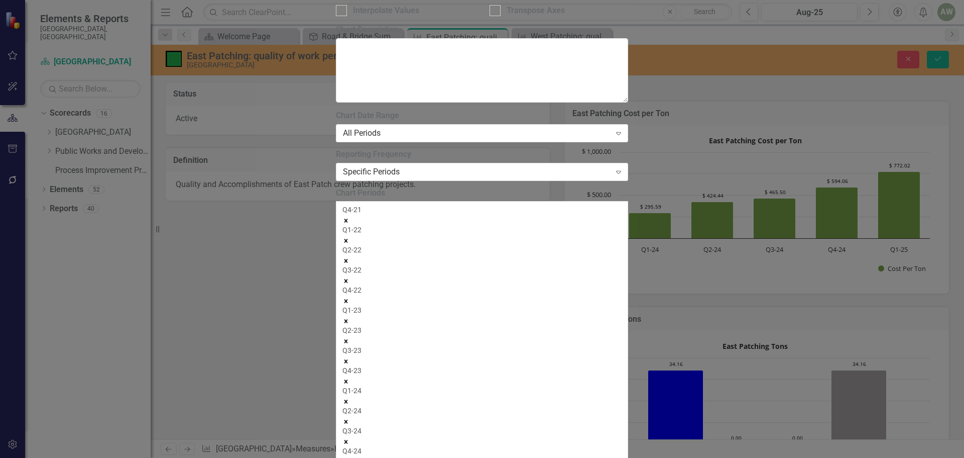
click at [348, 219] on icon "Remove Q4-21" at bounding box center [347, 221] width 4 height 4
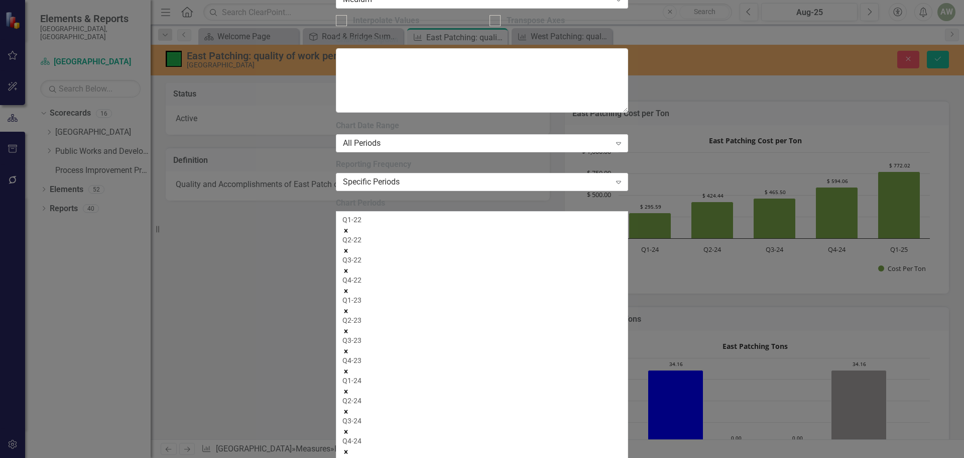
click at [348, 229] on icon "Remove Q1-22" at bounding box center [347, 231] width 4 height 4
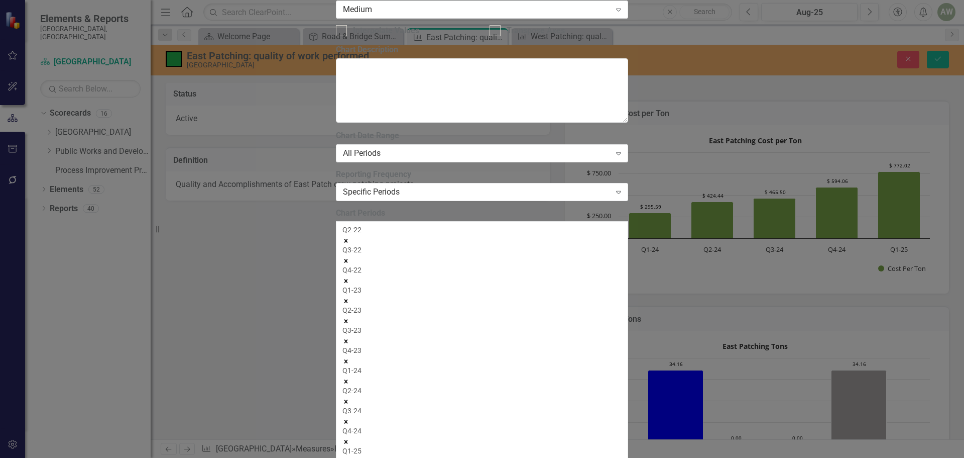
click at [348, 239] on icon "Remove Q2-22" at bounding box center [347, 241] width 4 height 4
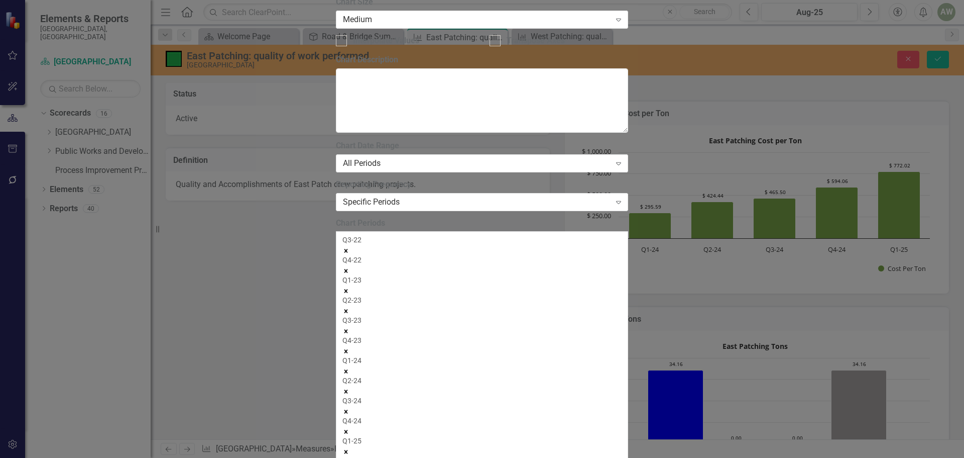
click at [348, 249] on icon "Remove Q3-22" at bounding box center [347, 251] width 4 height 4
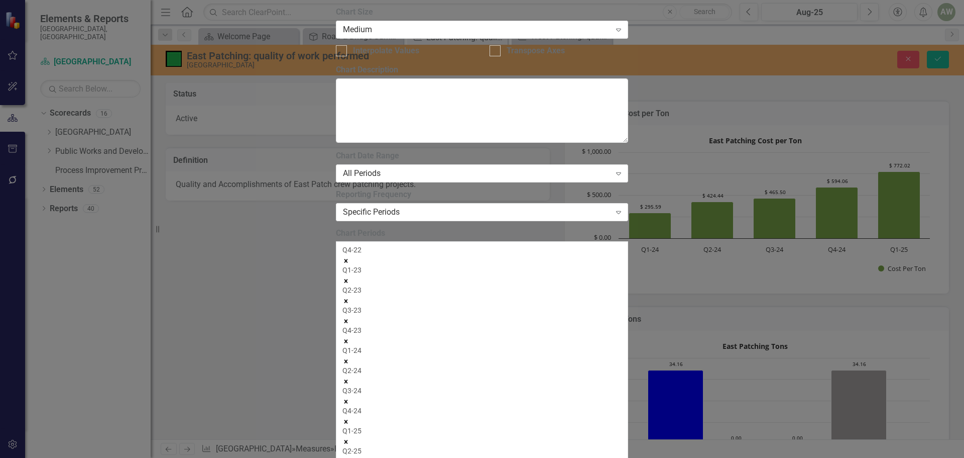
click at [348, 259] on icon "Remove Q4-22" at bounding box center [347, 261] width 4 height 4
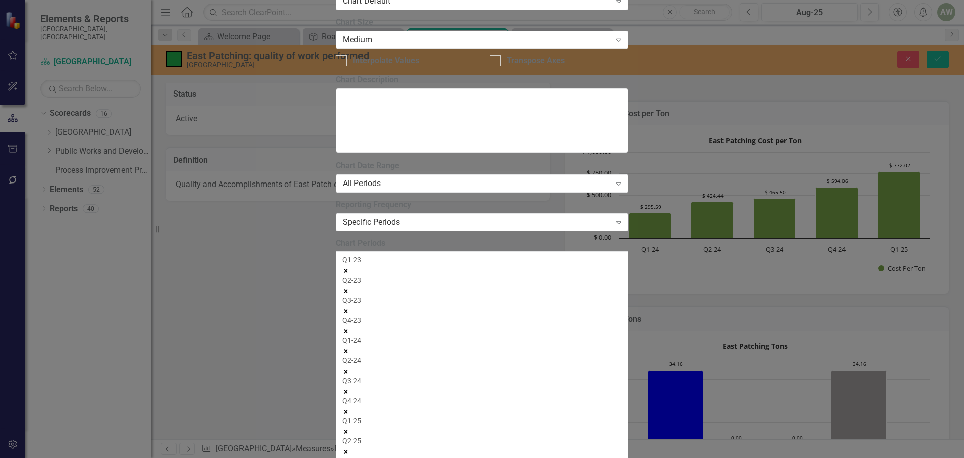
click at [348, 269] on icon "Remove Q1-23" at bounding box center [347, 271] width 4 height 4
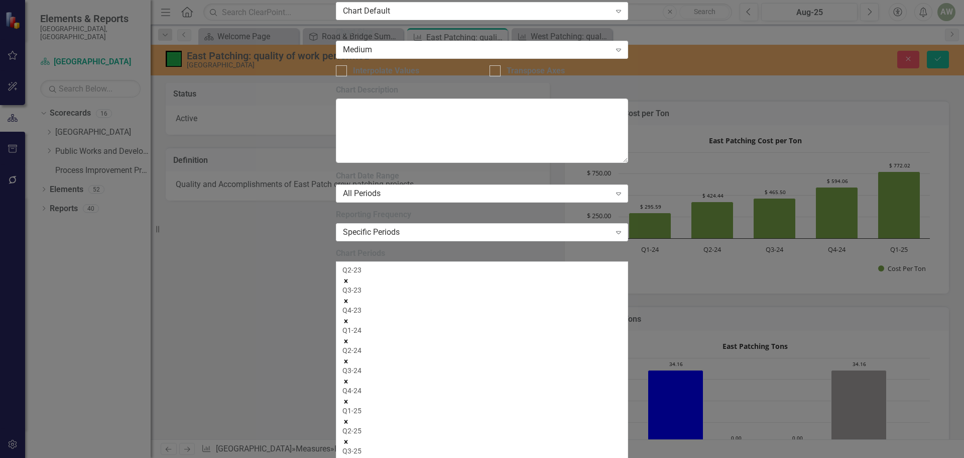
click at [348, 279] on icon "Remove Q2-23" at bounding box center [347, 281] width 4 height 4
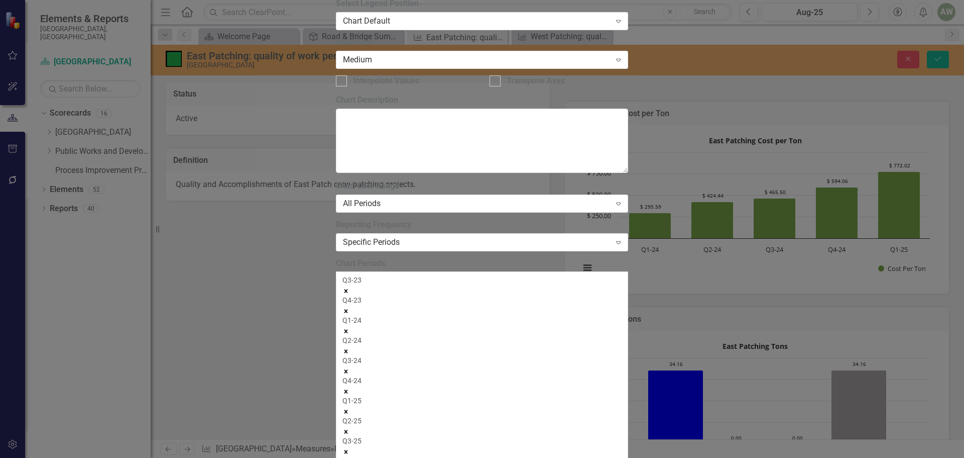
click at [348, 289] on icon "Remove Q3-23" at bounding box center [347, 291] width 4 height 4
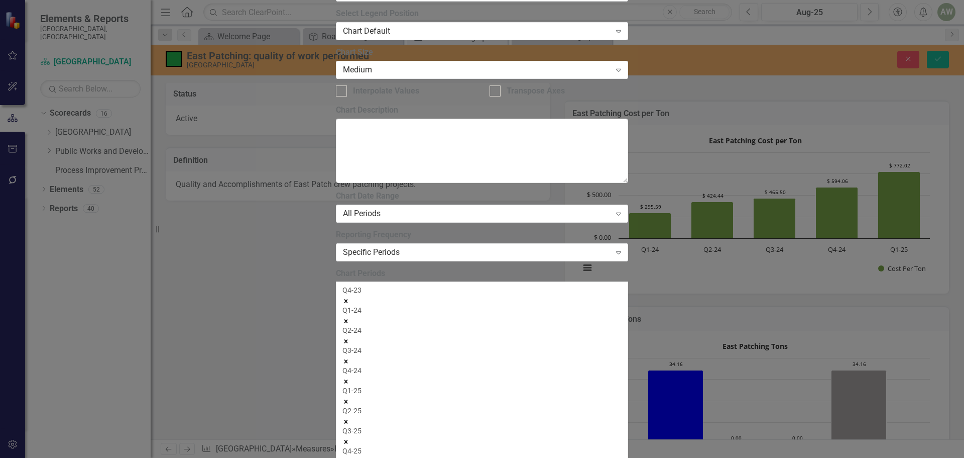
click at [348, 299] on icon "Remove Q4-23" at bounding box center [347, 301] width 4 height 4
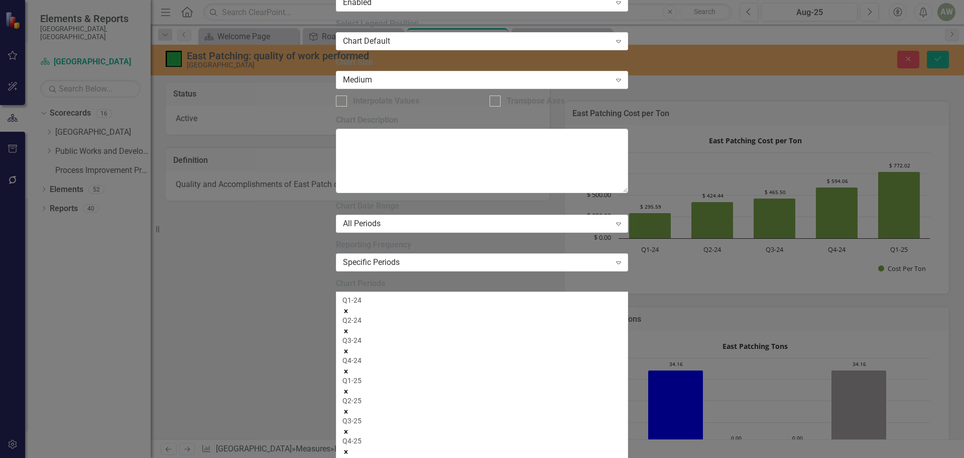
click at [348, 309] on icon "Remove Q1-24" at bounding box center [347, 311] width 4 height 4
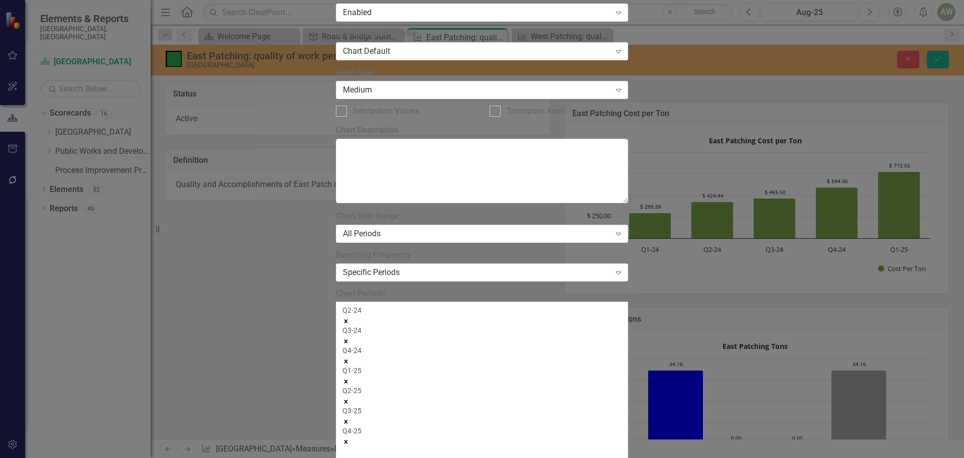
click at [348, 419] on icon "Remove Q3-25" at bounding box center [347, 421] width 4 height 4
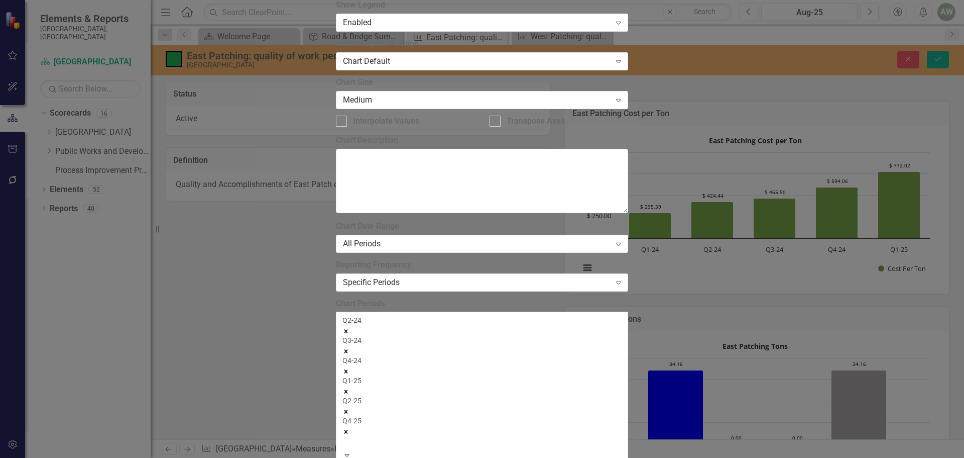
click at [348, 429] on icon "Remove Q4-25" at bounding box center [347, 431] width 4 height 4
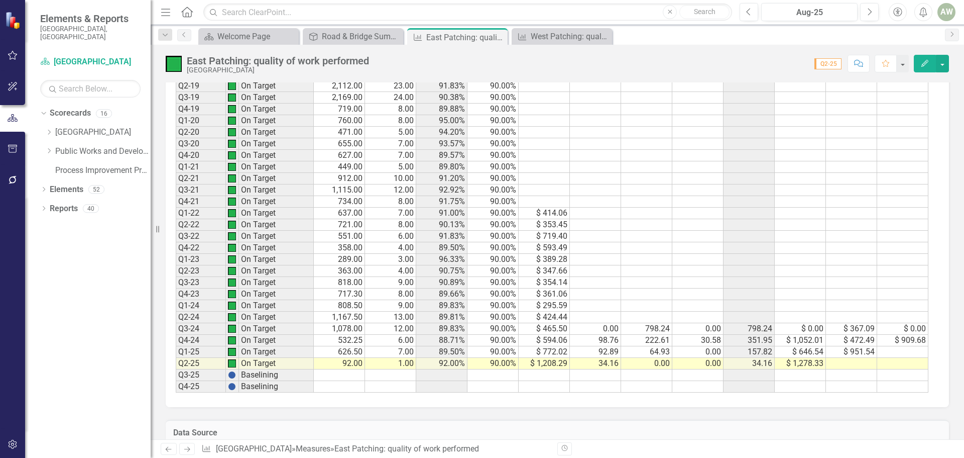
scroll to position [1557, 0]
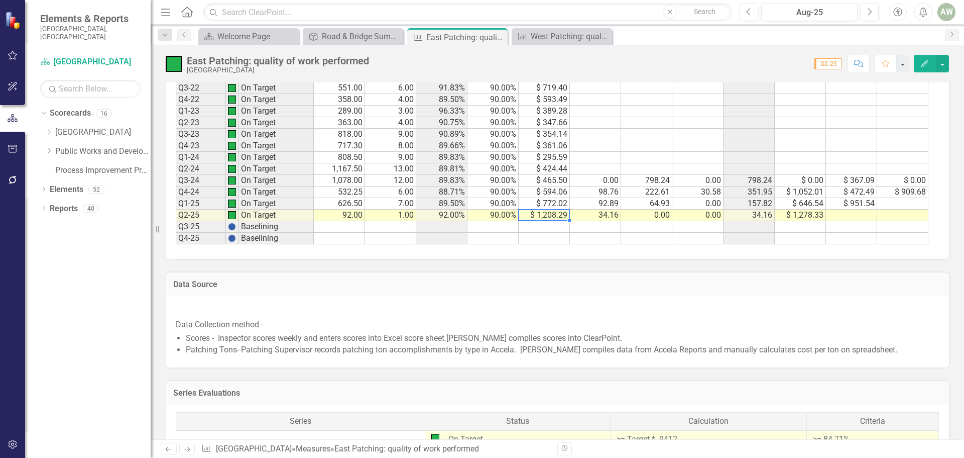
click at [553, 221] on td "$ 1,208.29" at bounding box center [544, 215] width 51 height 12
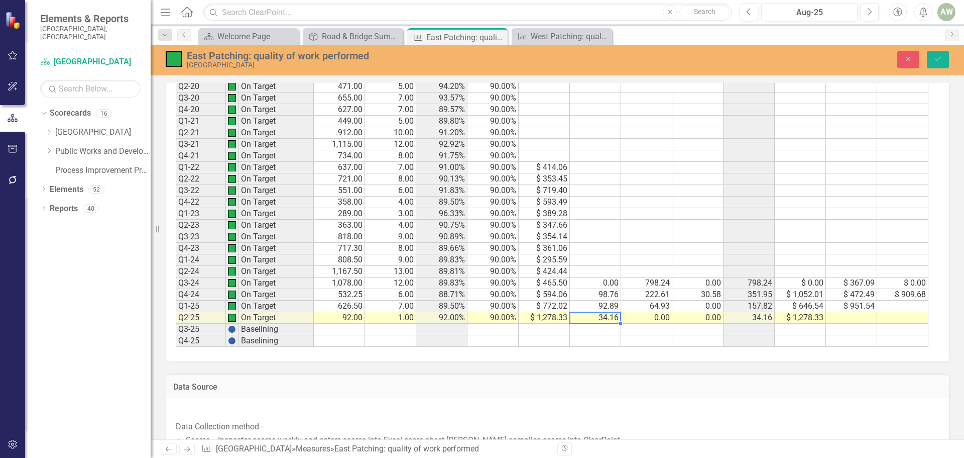
scroll to position [1457, 0]
type textarea "34.16"
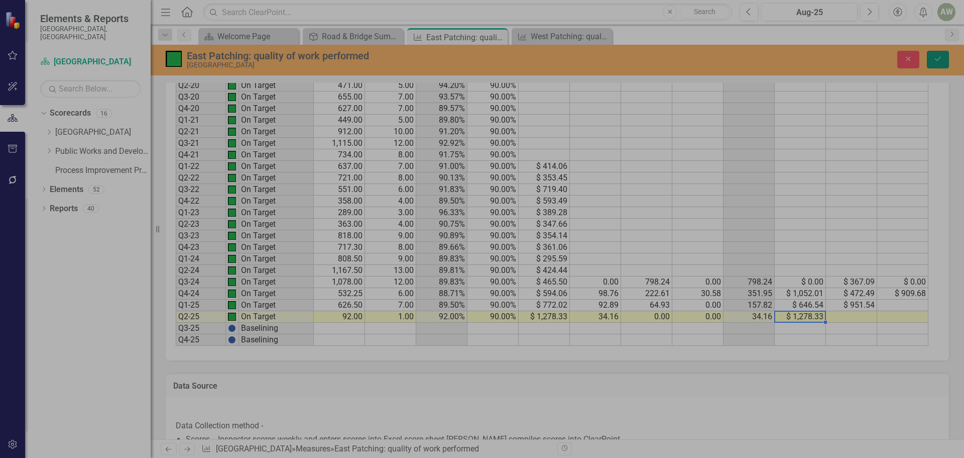
click at [936, 56] on icon "Save" at bounding box center [938, 58] width 9 height 7
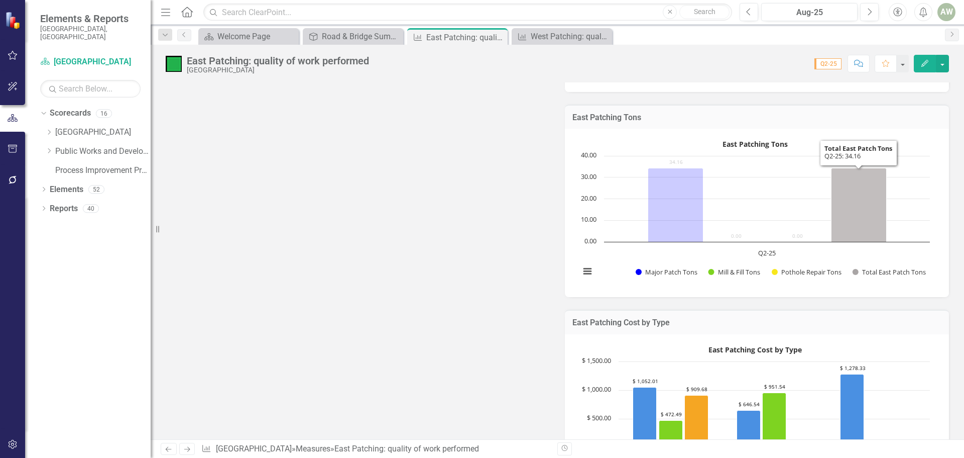
scroll to position [151, 0]
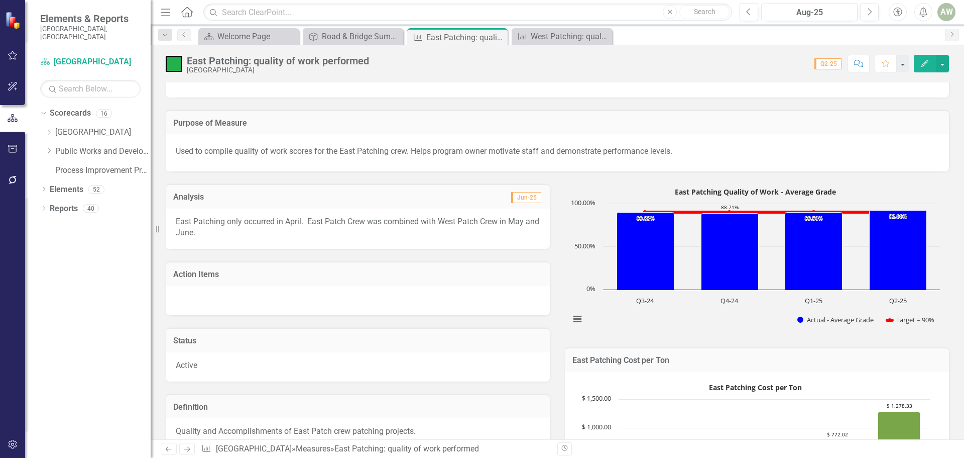
scroll to position [50, 0]
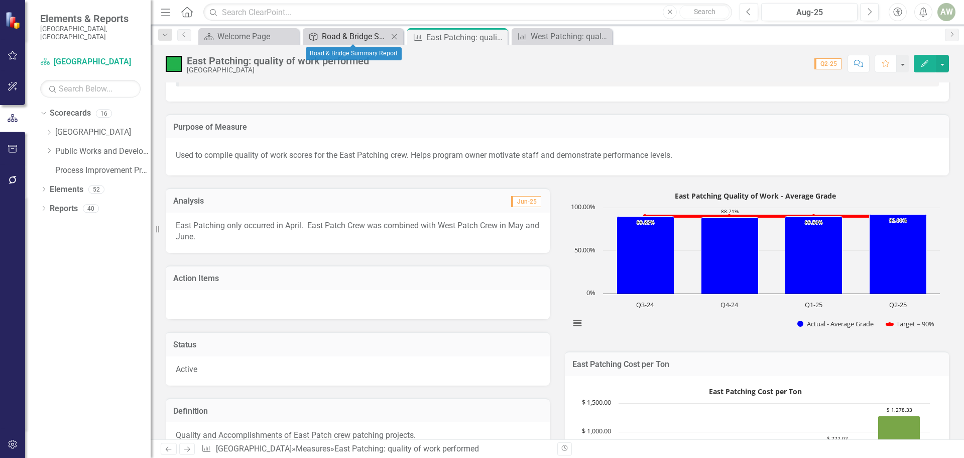
click at [379, 35] on div "Road & Bridge Summary Report" at bounding box center [355, 36] width 66 height 13
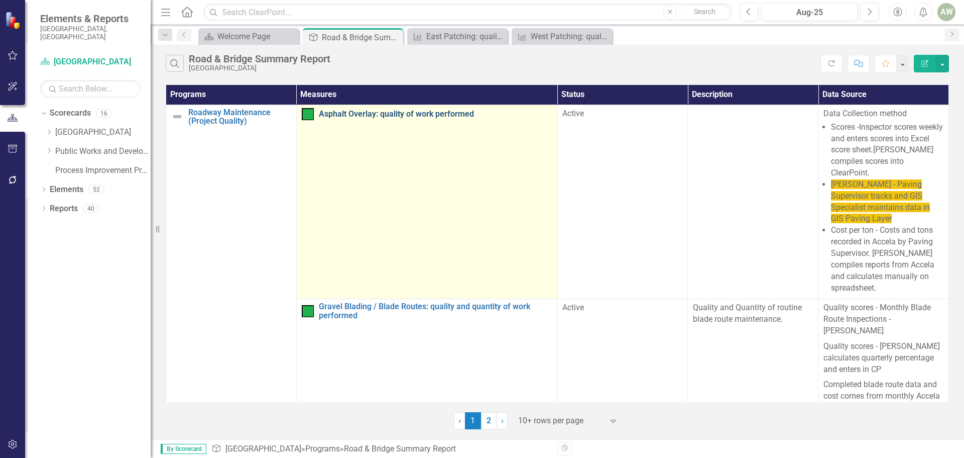
click at [377, 111] on link "Asphalt Overlay: quality of work performed" at bounding box center [436, 114] width 234 height 9
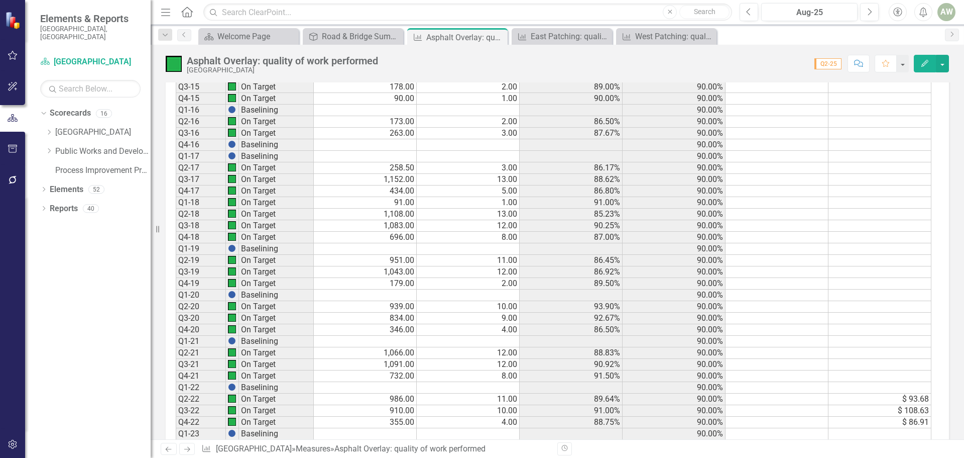
scroll to position [954, 0]
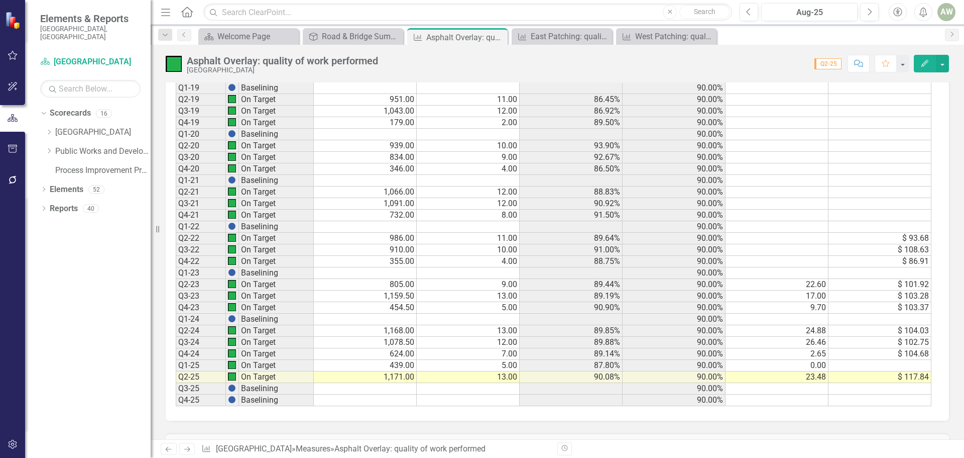
click at [908, 376] on td "$ 117.84" at bounding box center [880, 377] width 103 height 12
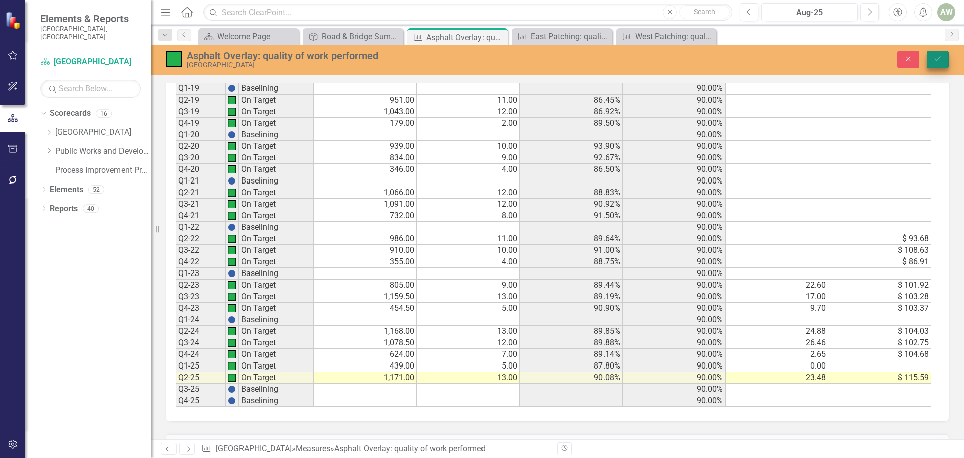
type textarea "115.59"
click at [934, 54] on button "Save" at bounding box center [938, 60] width 22 height 18
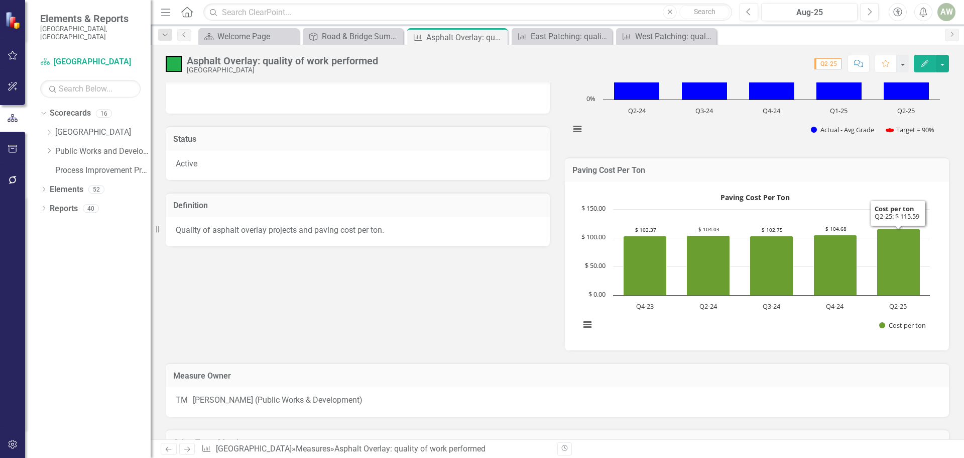
scroll to position [352, 0]
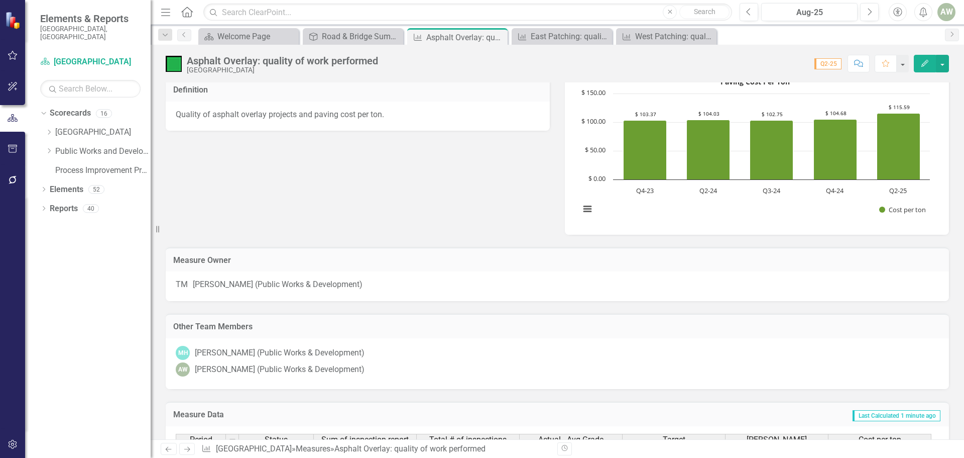
click at [812, 39] on div "Scorecard Welcome Page Close Program Road & Bridge Summary Report Close Measure…" at bounding box center [568, 36] width 744 height 16
click at [947, 15] on div "AW" at bounding box center [947, 12] width 18 height 18
click at [911, 124] on link "Logout Log Out" at bounding box center [915, 127] width 79 height 19
